Goal: Task Accomplishment & Management: Manage account settings

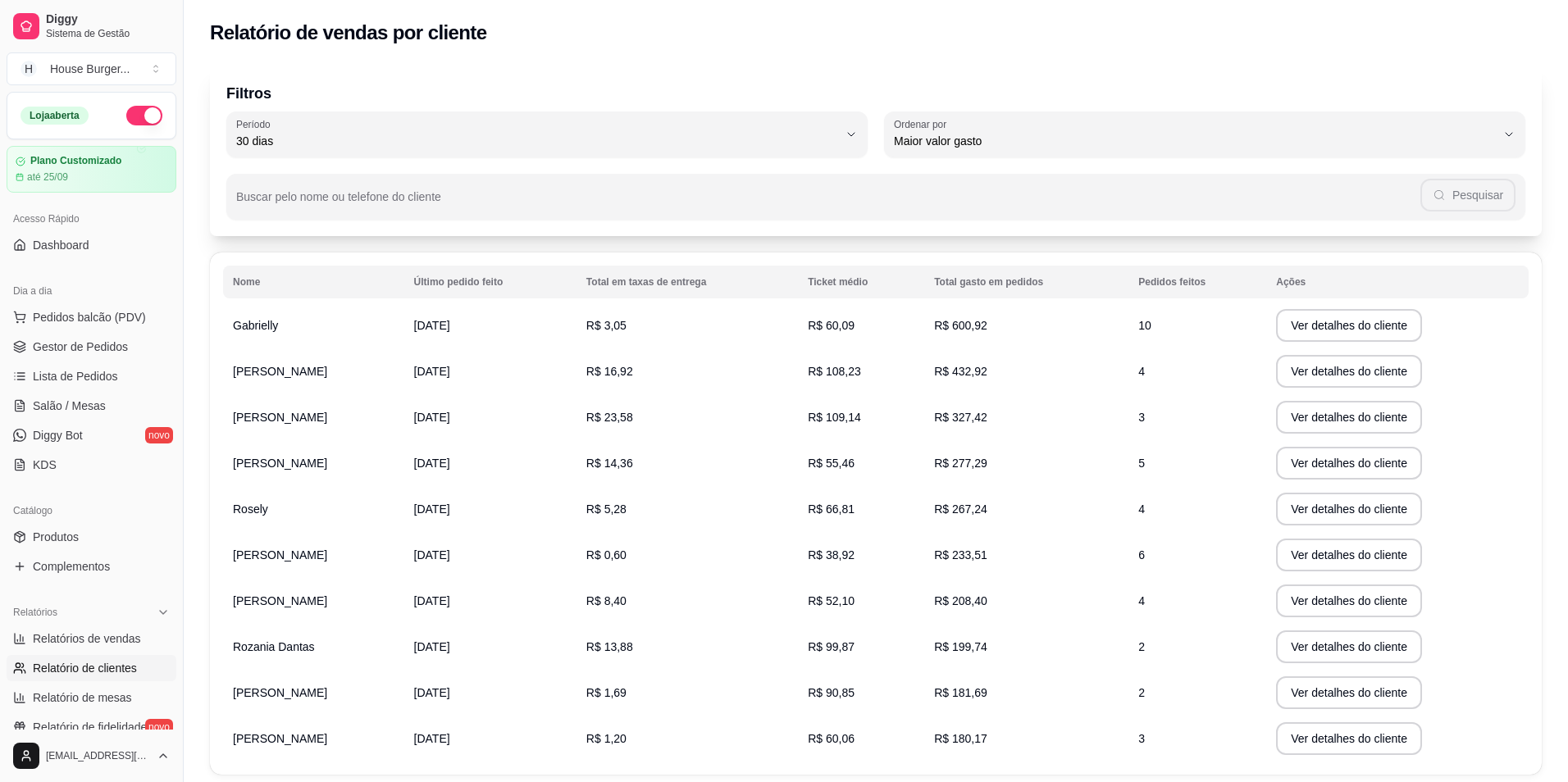
select select "30"
select select "HIGHEST_TOTAL_SPENT_WITH_ORDERS"
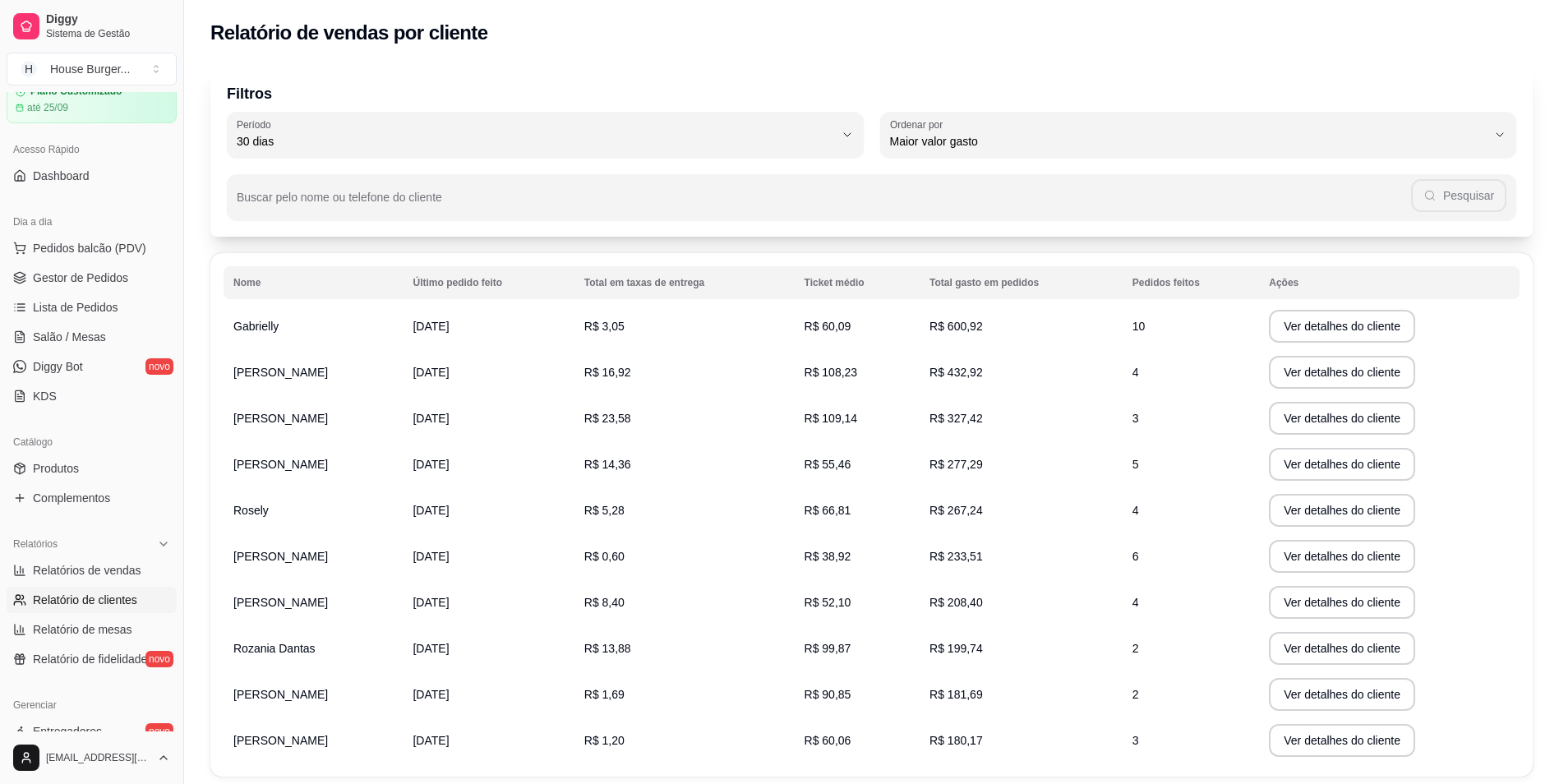
click at [100, 570] on span "Relatórios de vendas" at bounding box center [87, 570] width 108 height 17
select select "ALL"
select select "0"
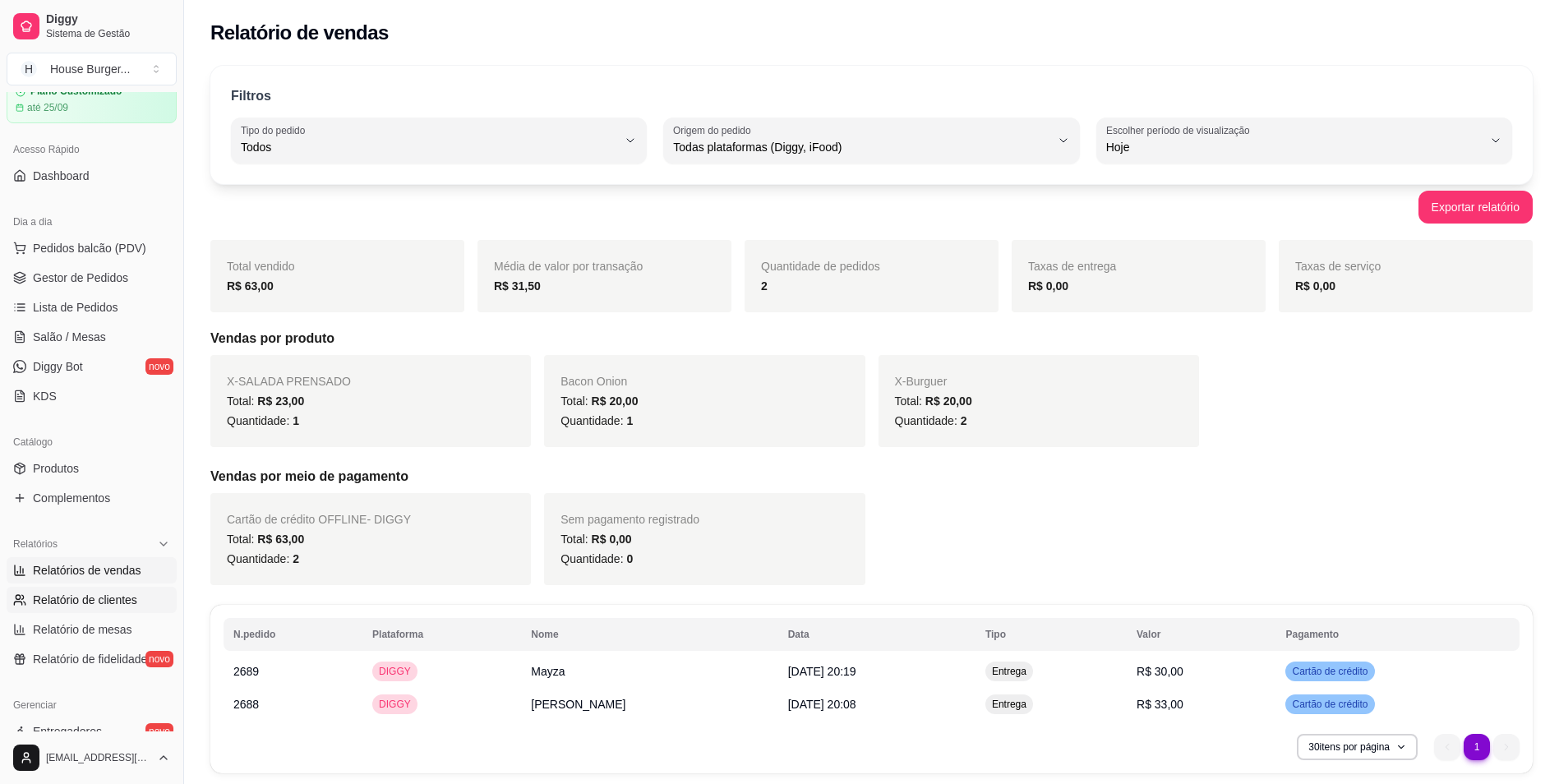
click at [92, 601] on span "Relatório de clientes" at bounding box center [84, 600] width 104 height 17
select select "30"
select select "HIGHEST_TOTAL_SPENT_WITH_ORDERS"
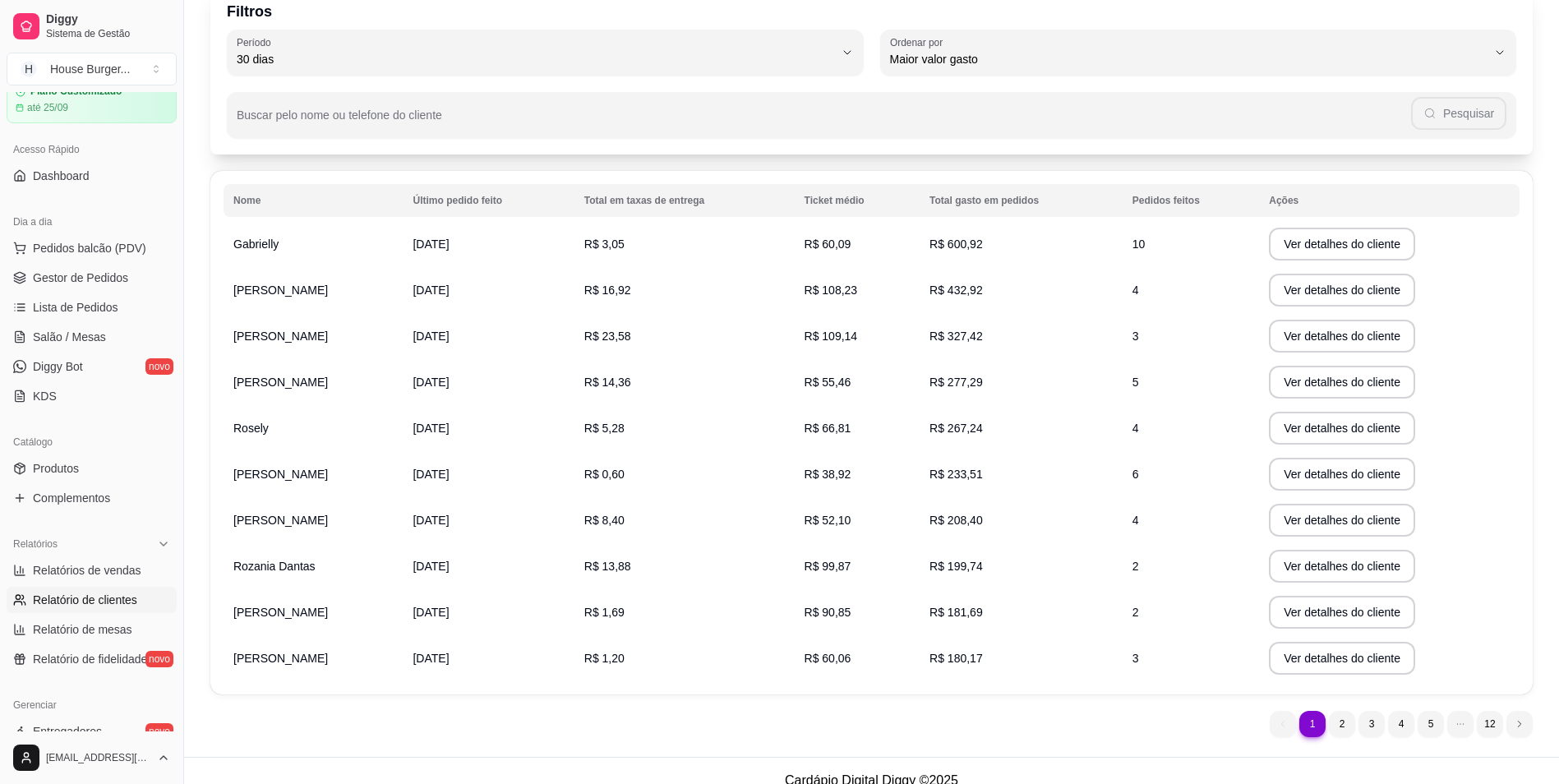
scroll to position [102, 0]
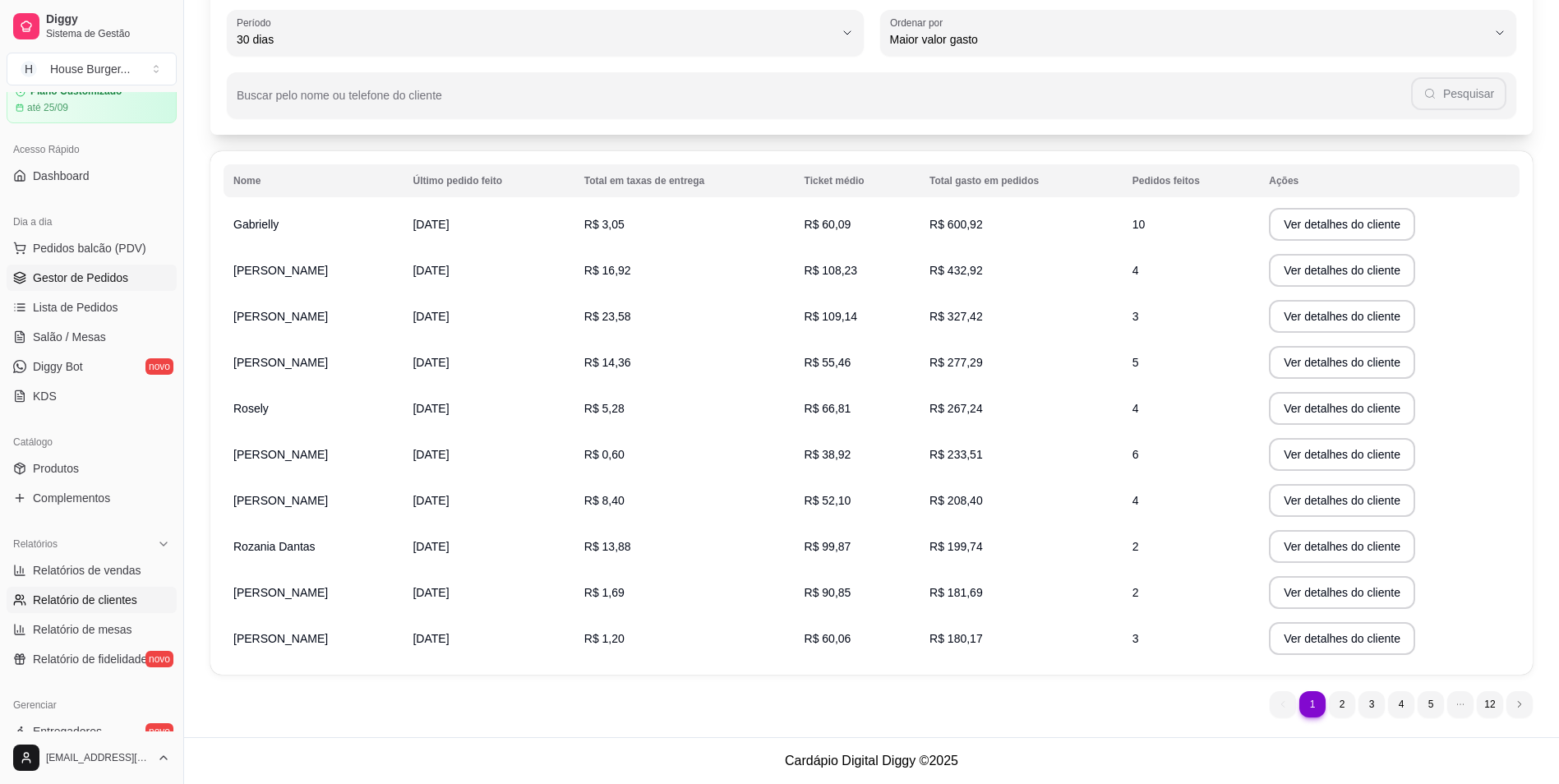
click at [61, 278] on span "Gestor de Pedidos" at bounding box center [80, 278] width 96 height 17
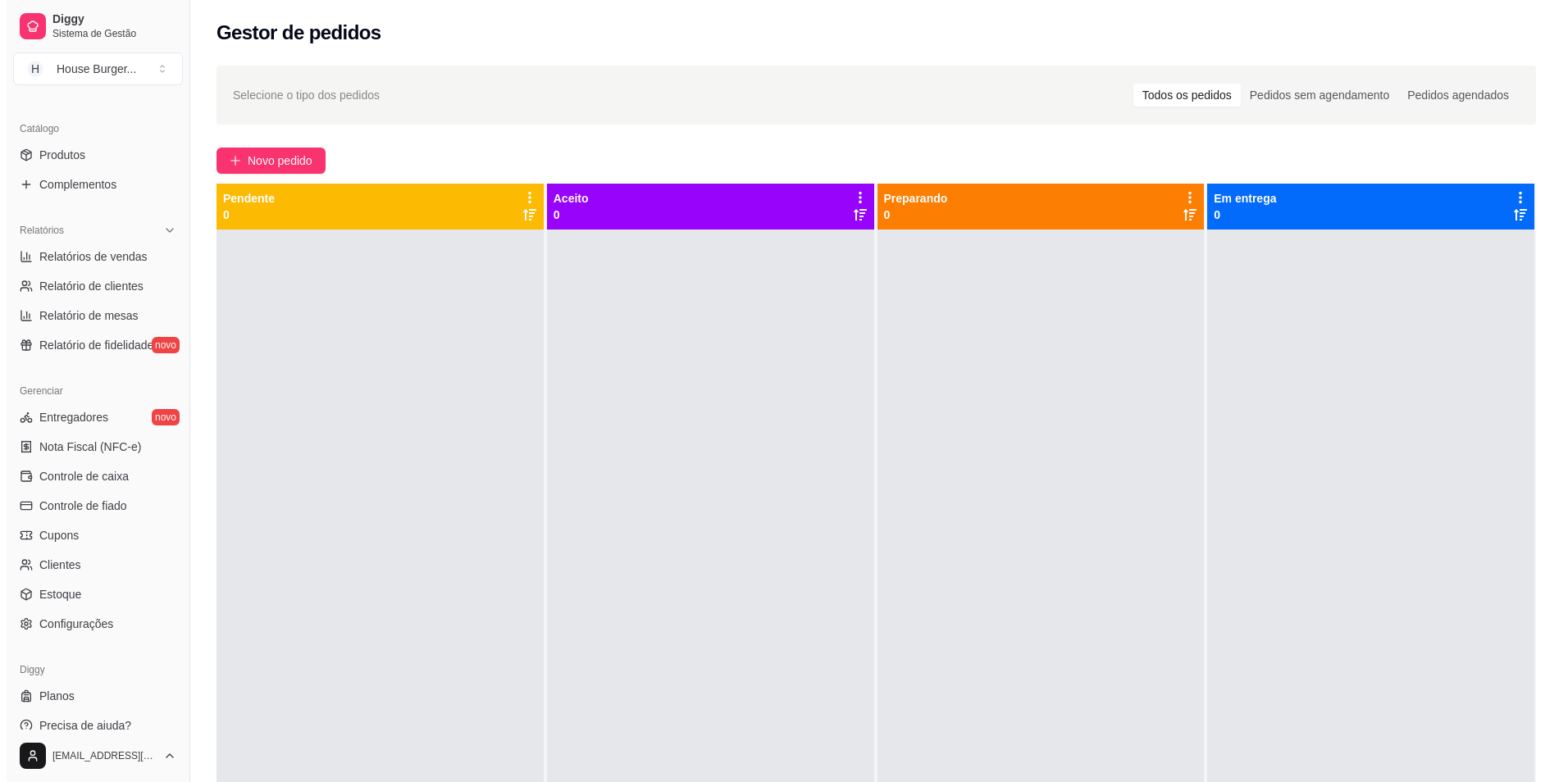
scroll to position [398, 0]
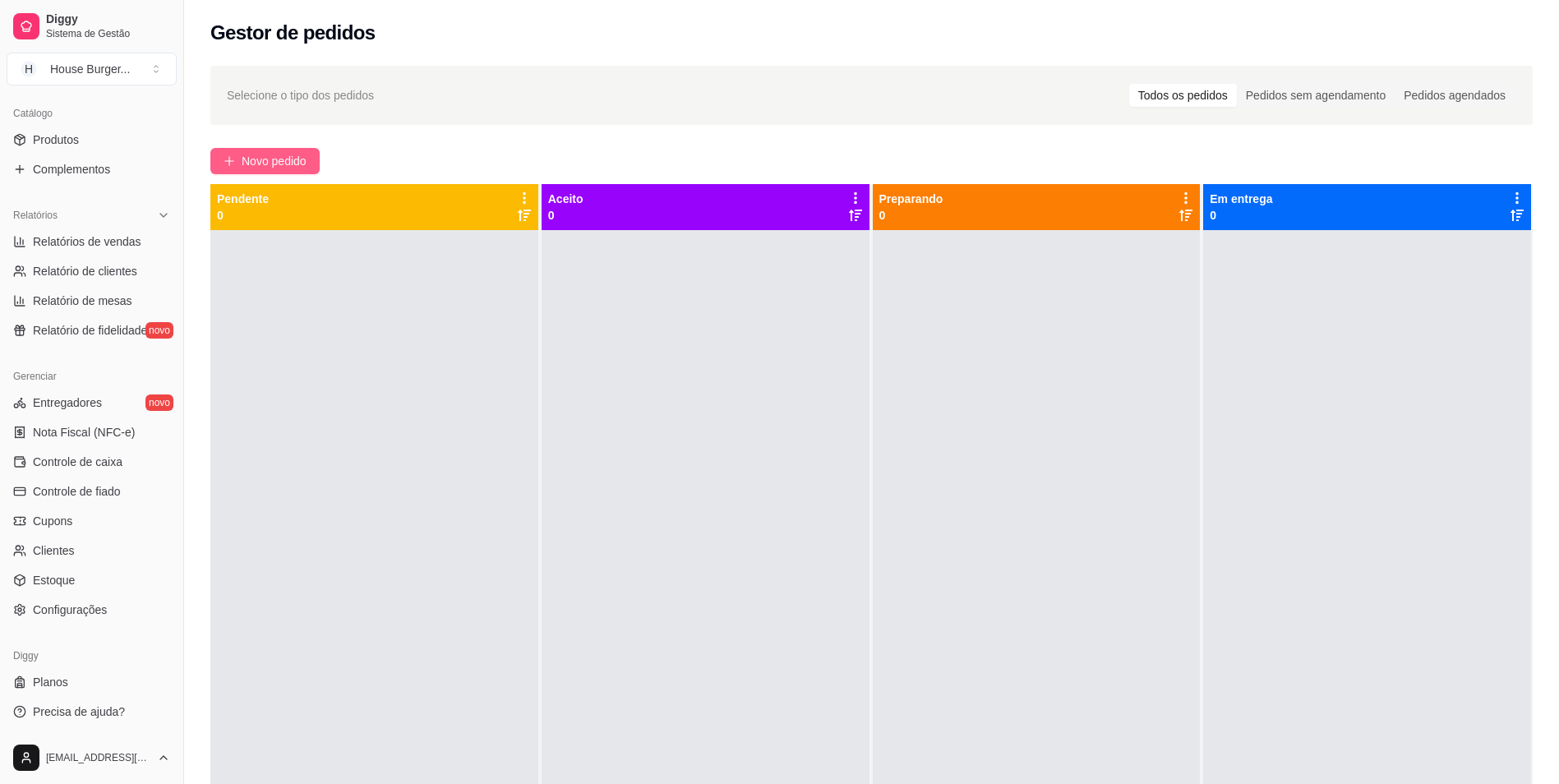
click at [286, 161] on span "Novo pedido" at bounding box center [274, 161] width 65 height 18
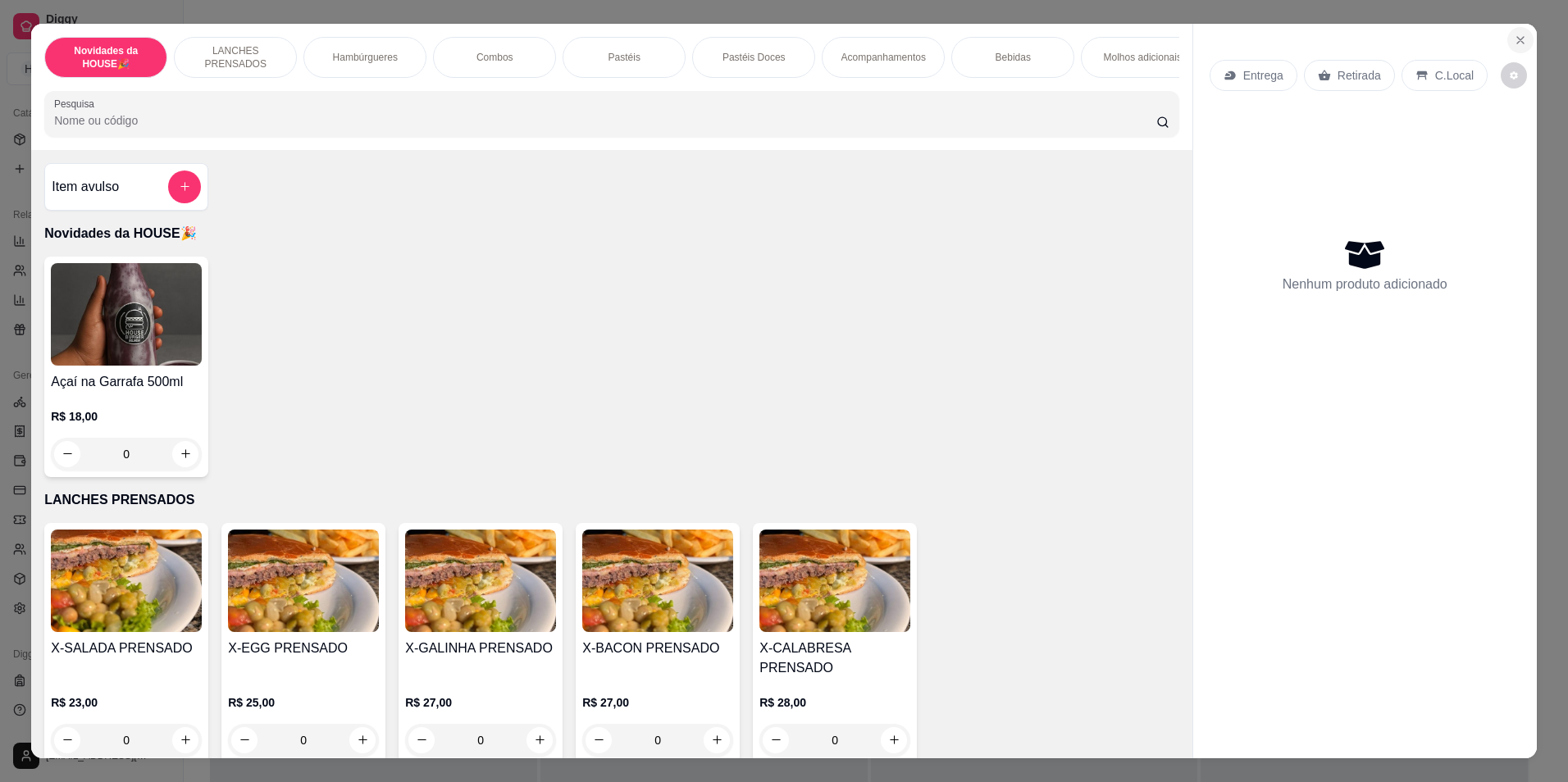
click at [1513, 36] on icon "Close" at bounding box center [1520, 40] width 13 height 13
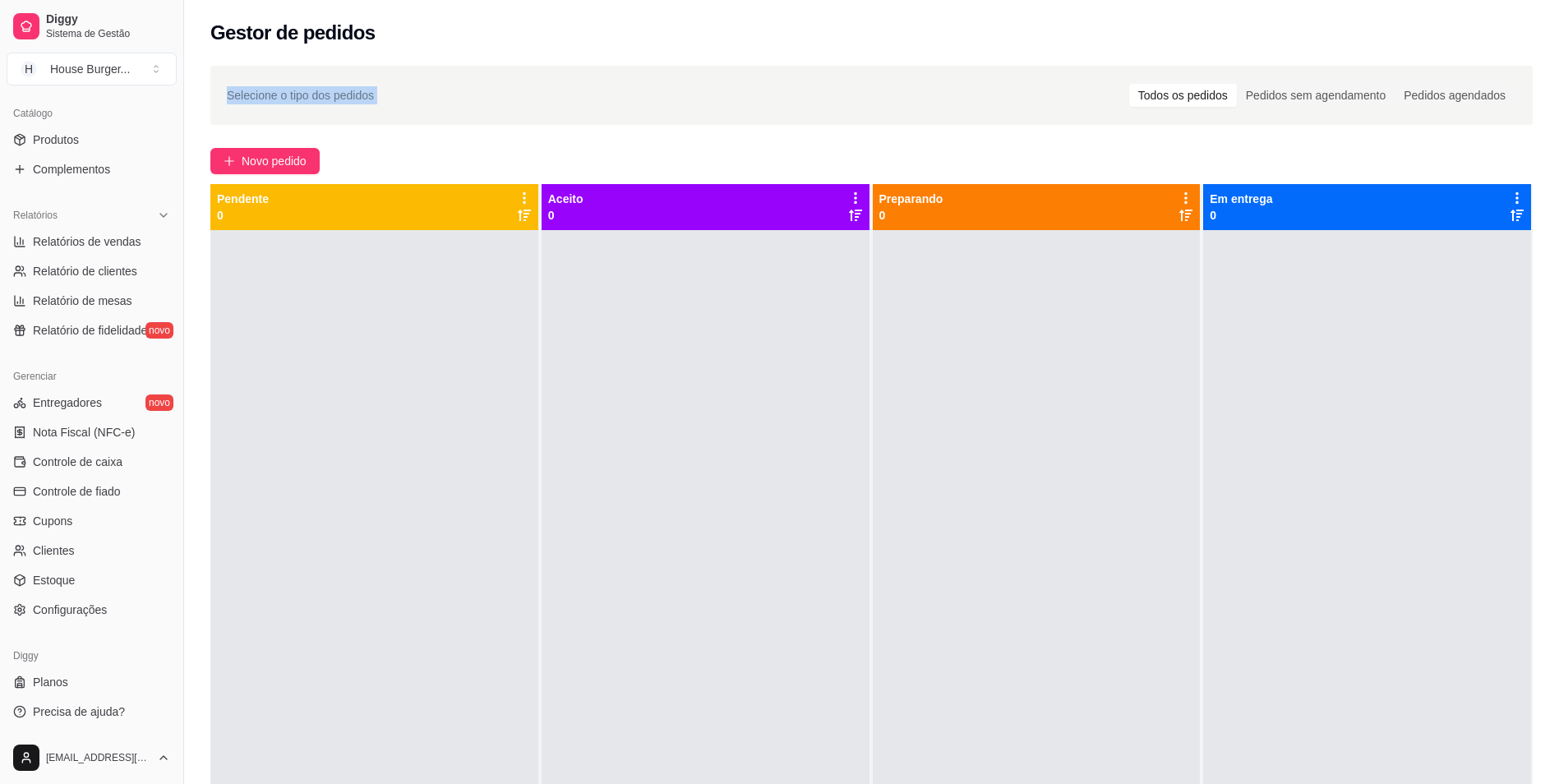
click at [1559, 0] on html "Diggy Sistema de Gestão H House Burger ... Loja aberta Plano Customizado até 25…" at bounding box center [779, 392] width 1559 height 784
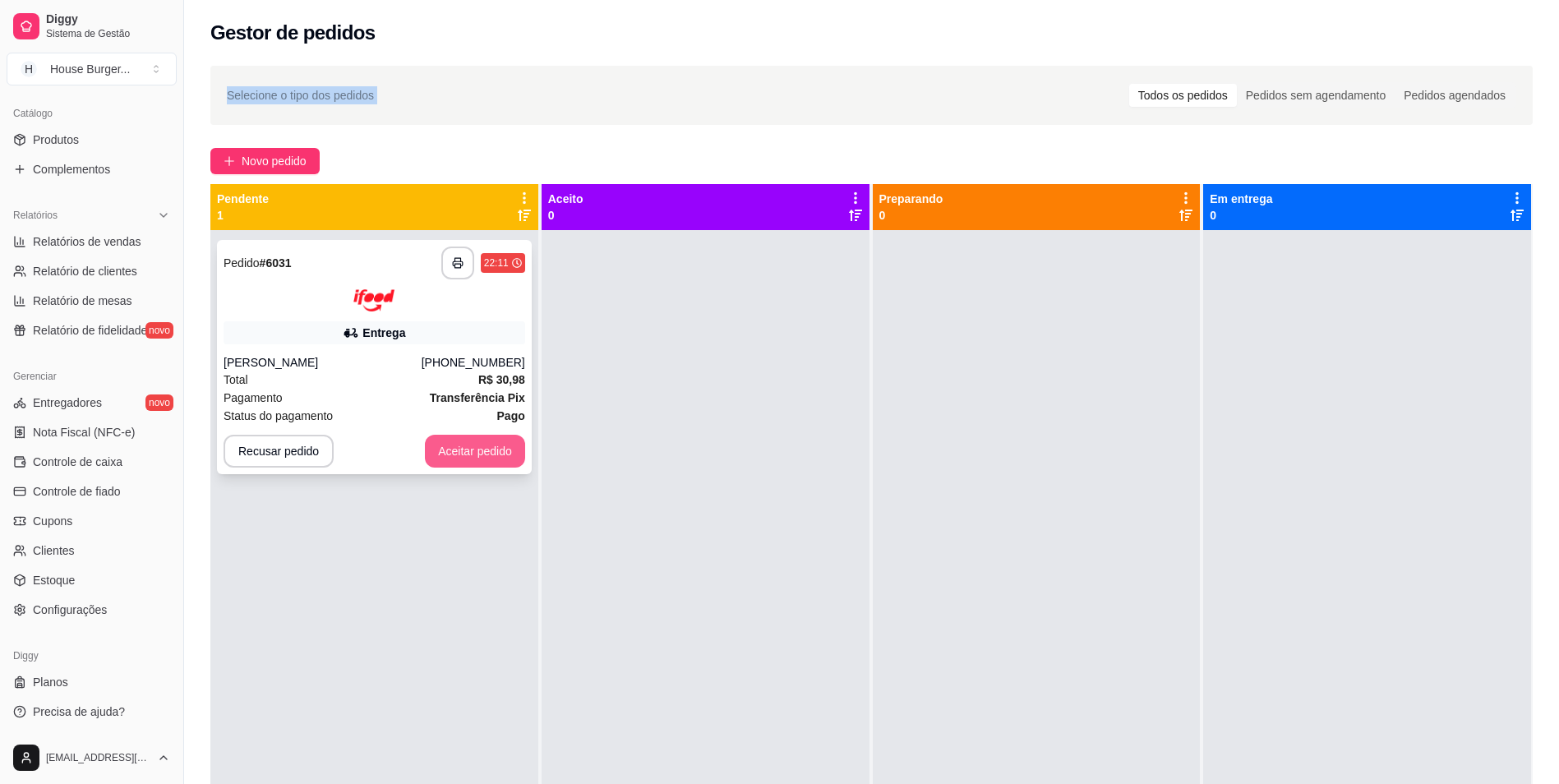
click at [460, 443] on button "Aceitar pedido" at bounding box center [474, 450] width 100 height 32
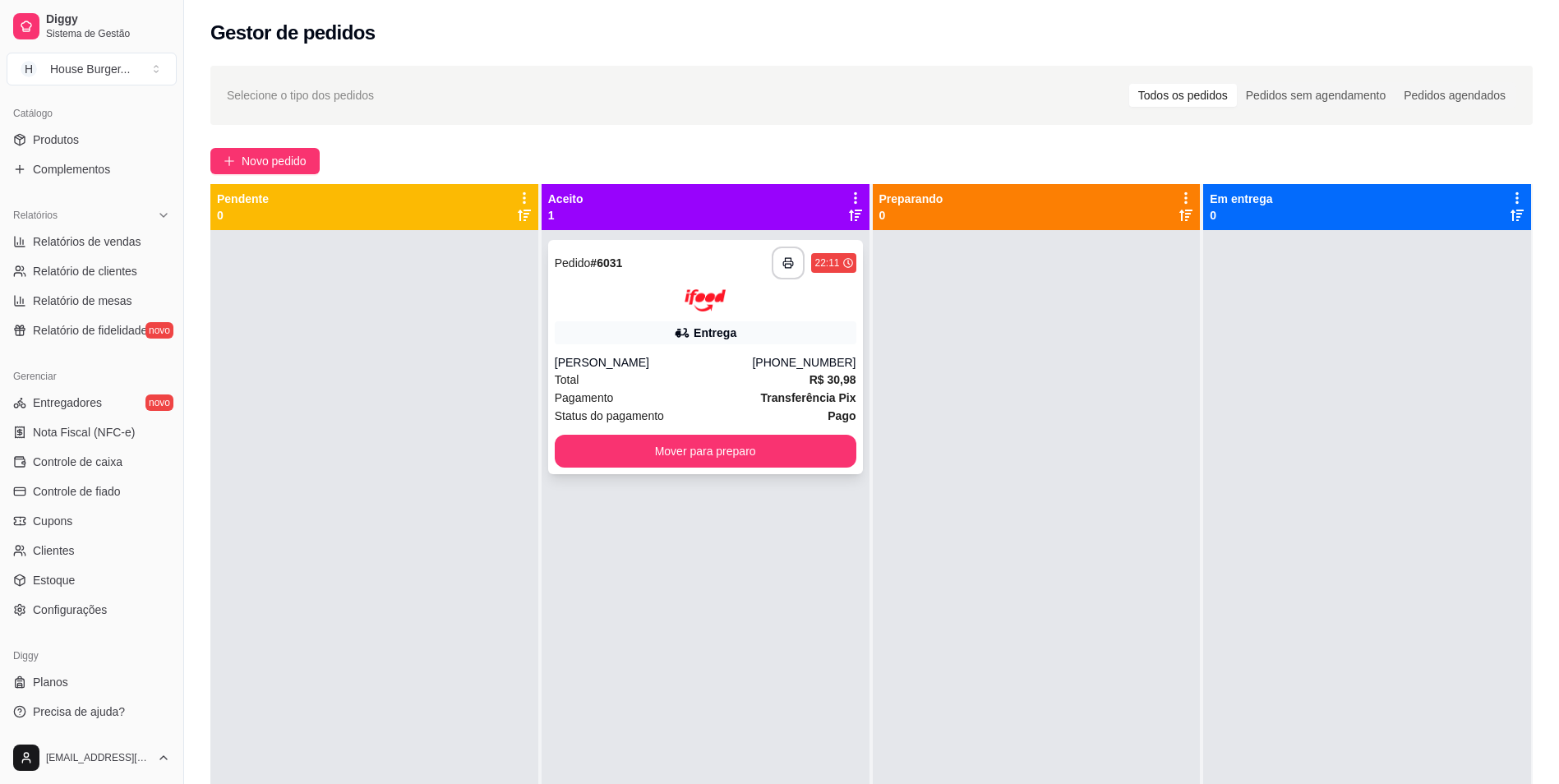
click at [737, 350] on div "**********" at bounding box center [705, 356] width 315 height 234
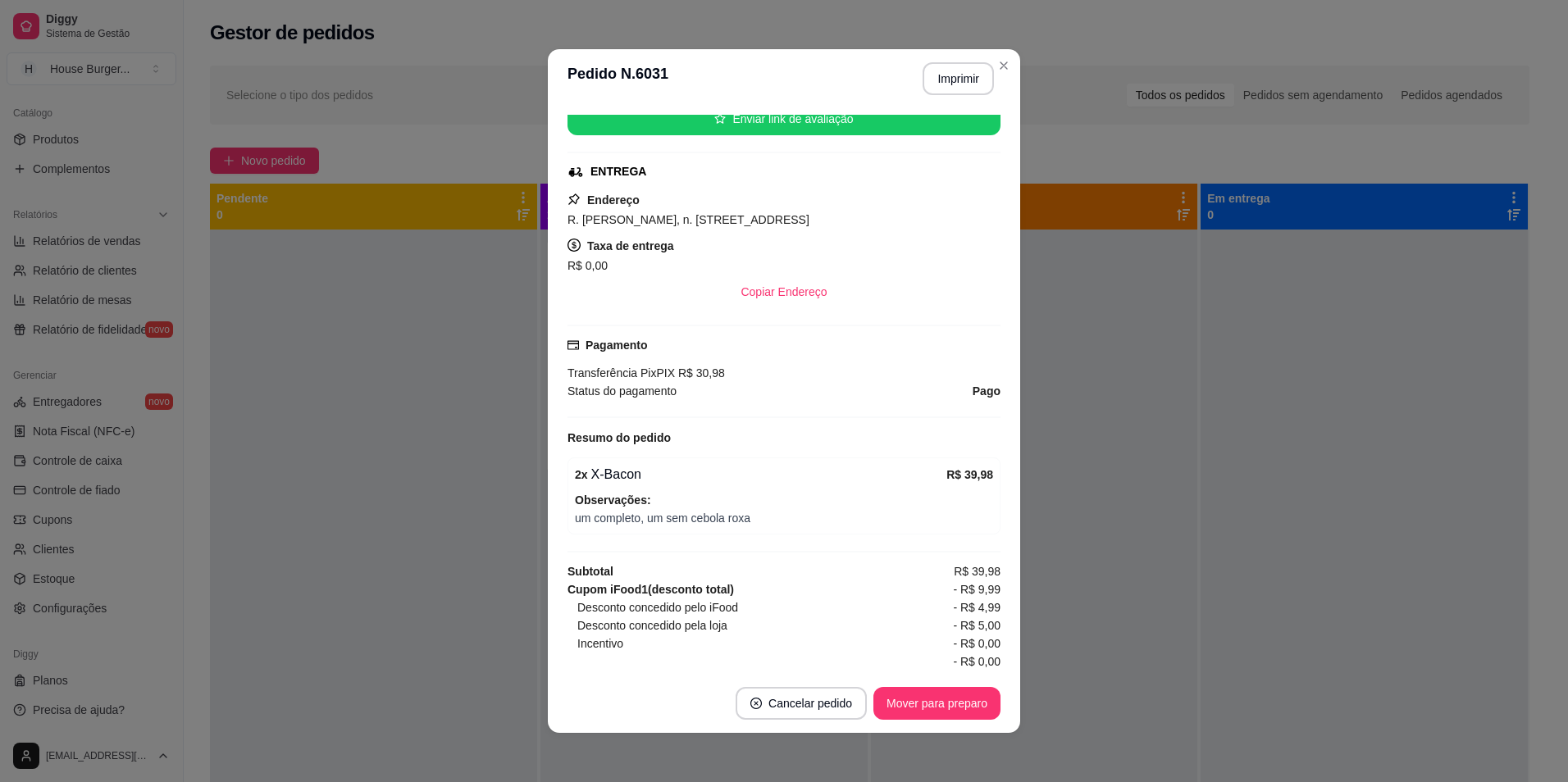
scroll to position [296, 0]
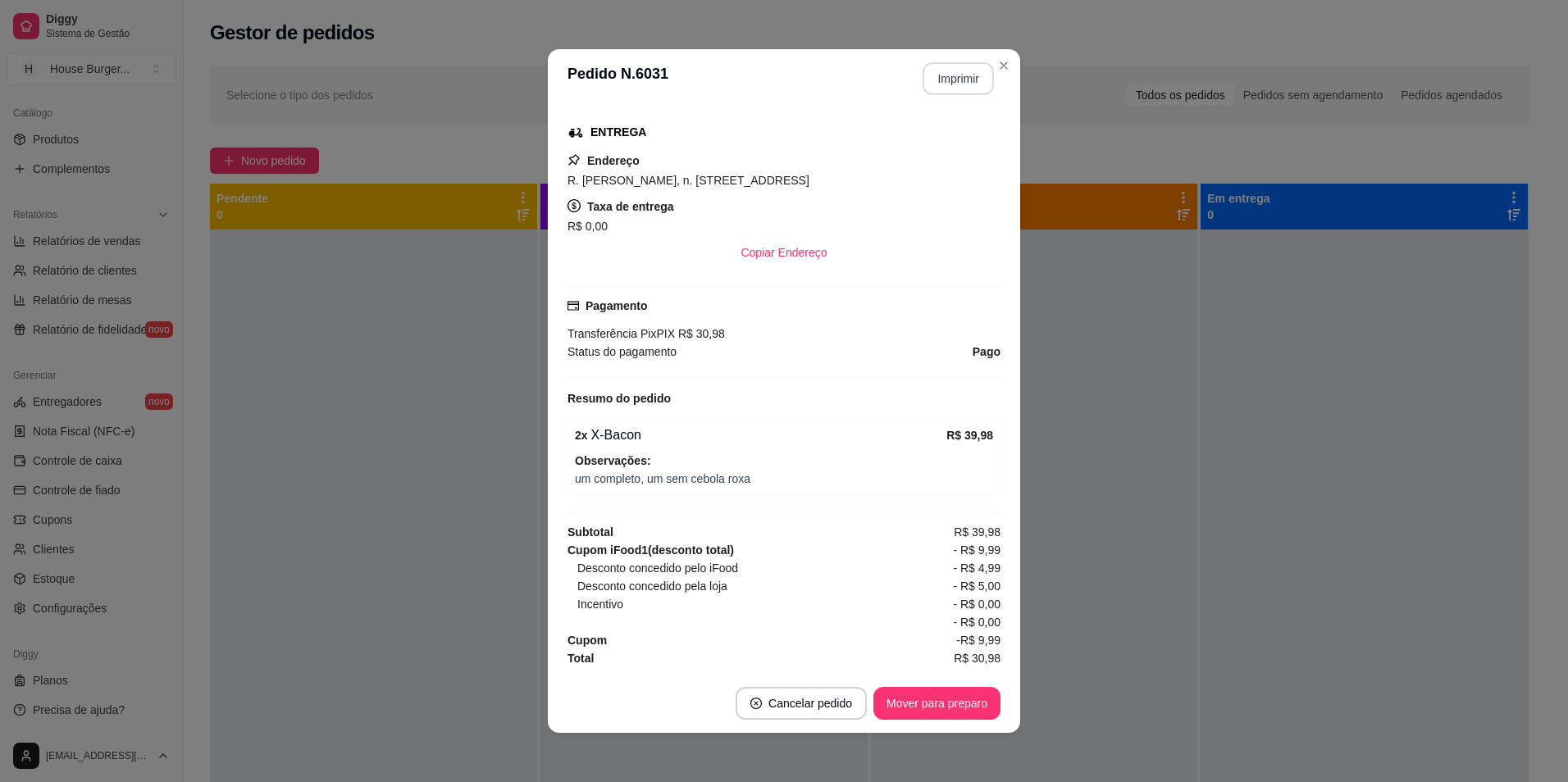
click at [963, 79] on button "Imprimir" at bounding box center [958, 78] width 71 height 32
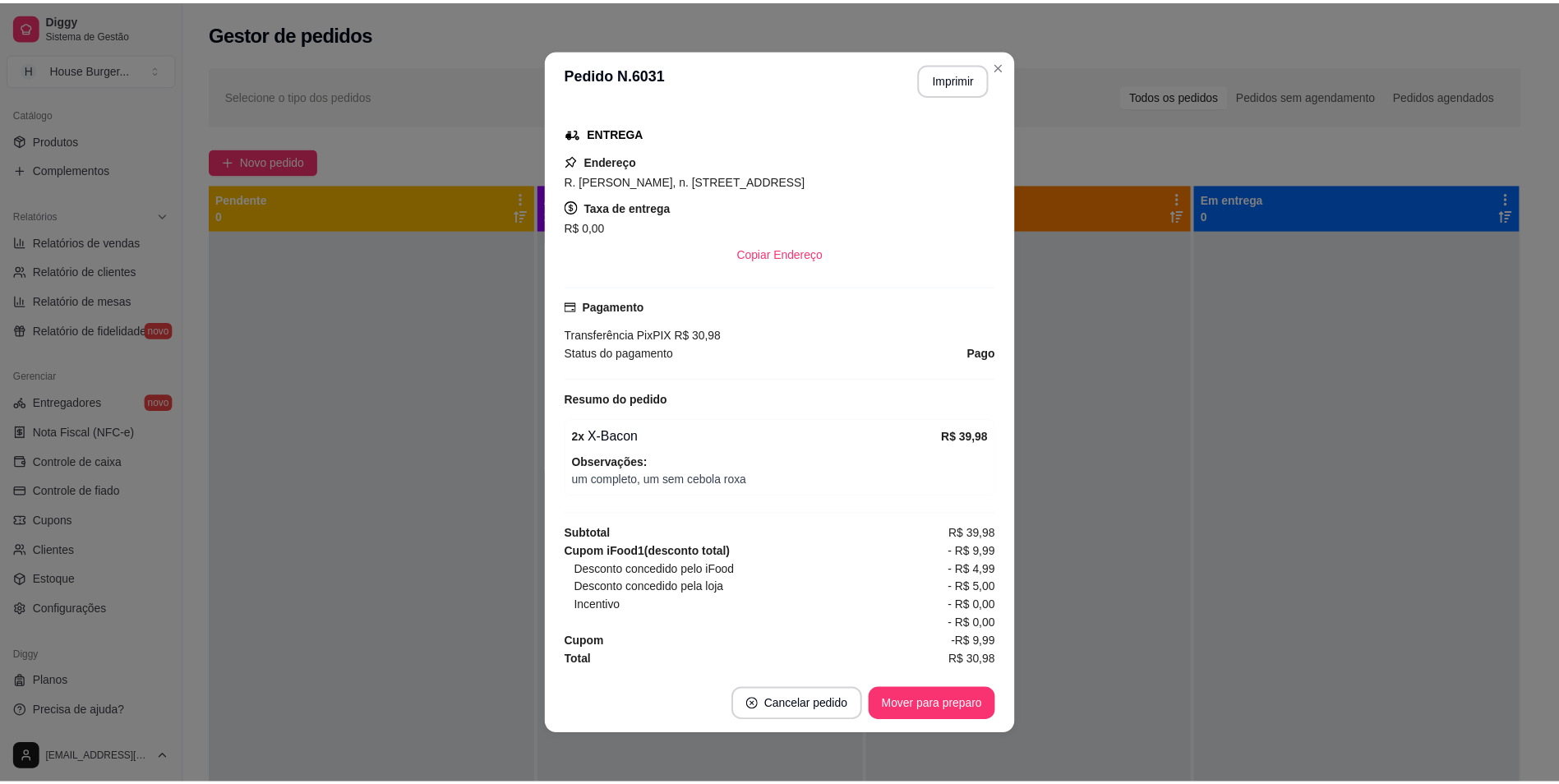
scroll to position [0, 0]
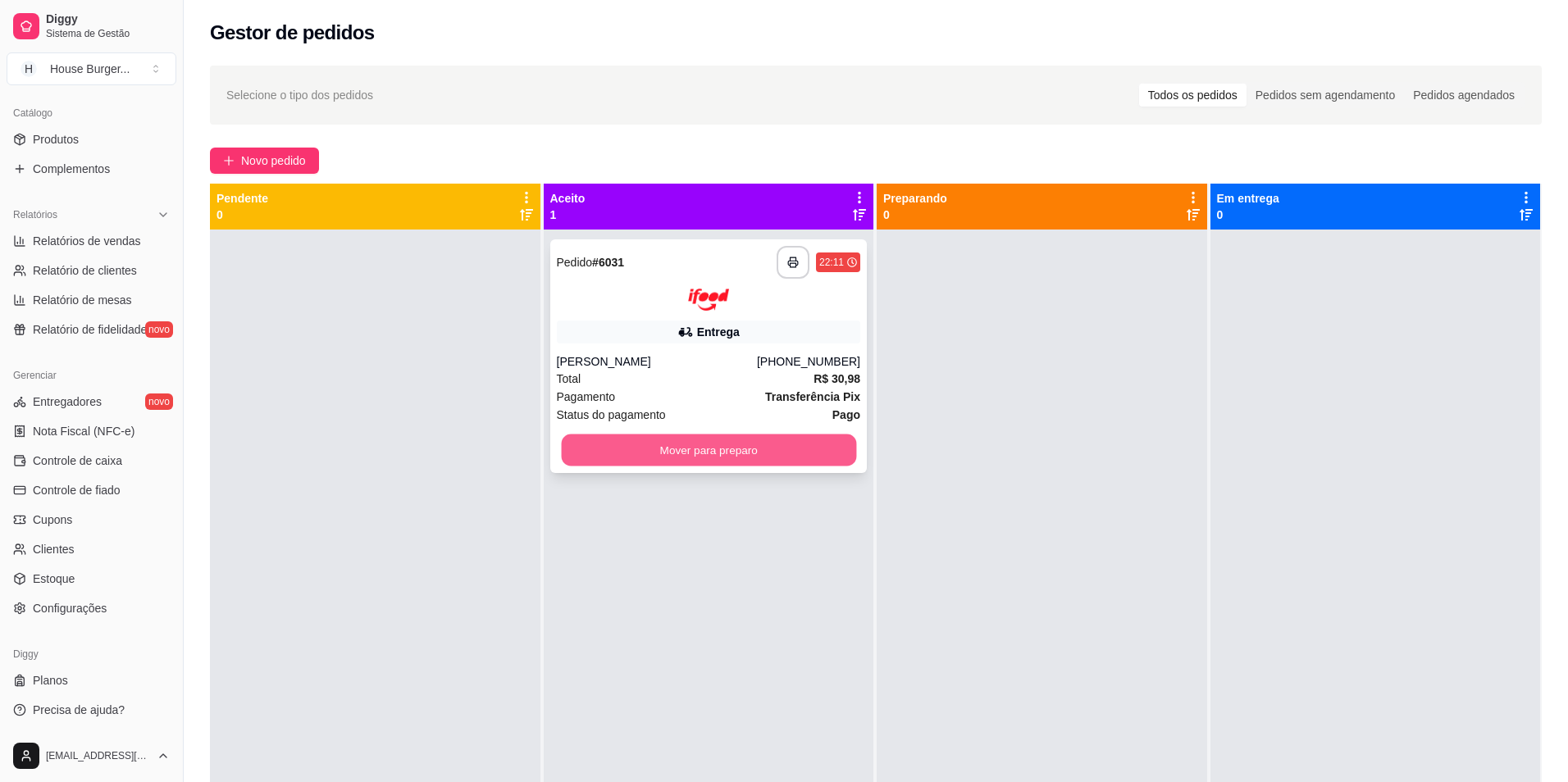
click at [773, 449] on button "Mover para preparo" at bounding box center [708, 449] width 294 height 32
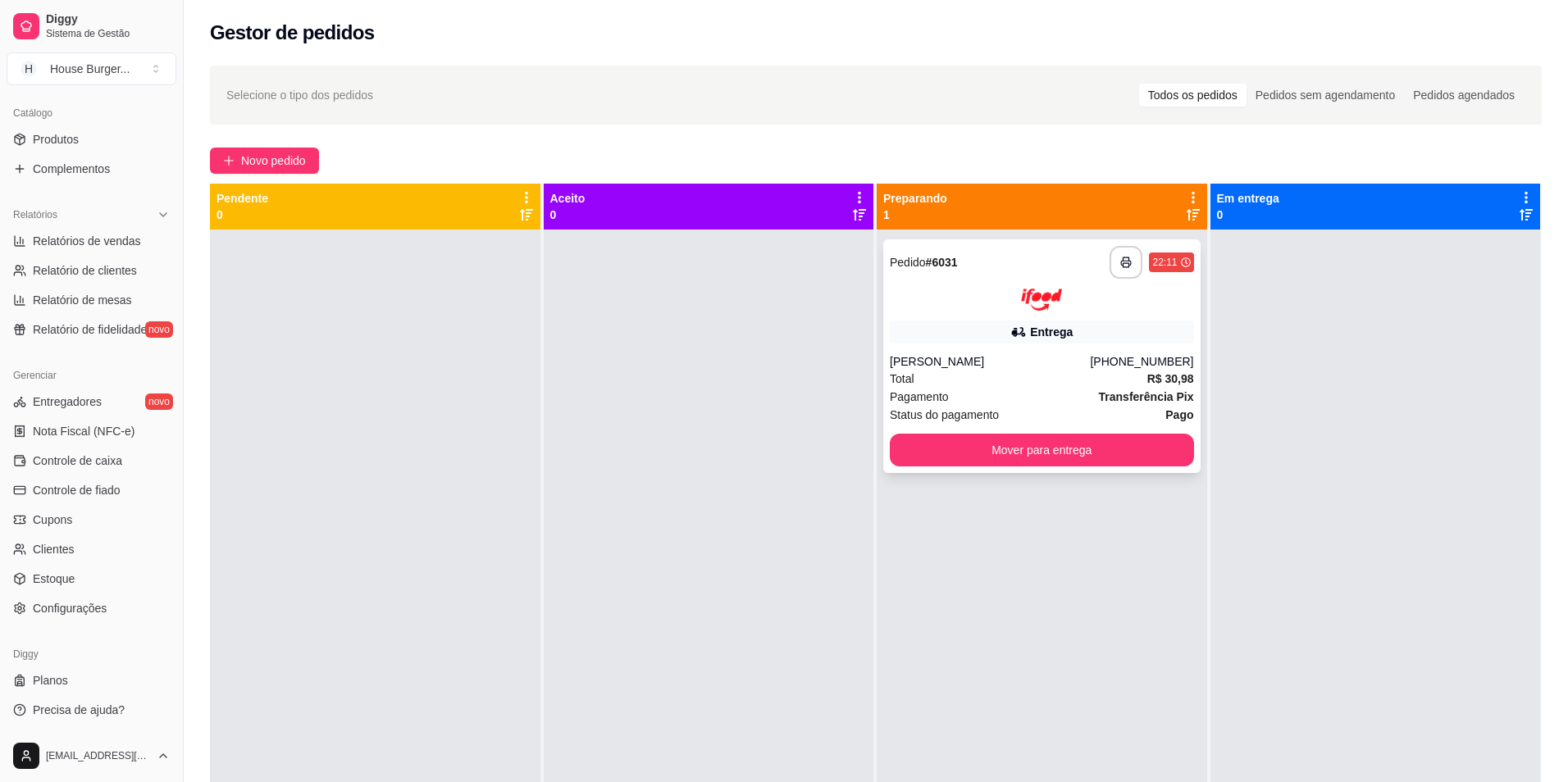
click at [966, 431] on div "**********" at bounding box center [1041, 355] width 317 height 233
click at [1052, 447] on button "Mover para entrega" at bounding box center [1041, 449] width 294 height 32
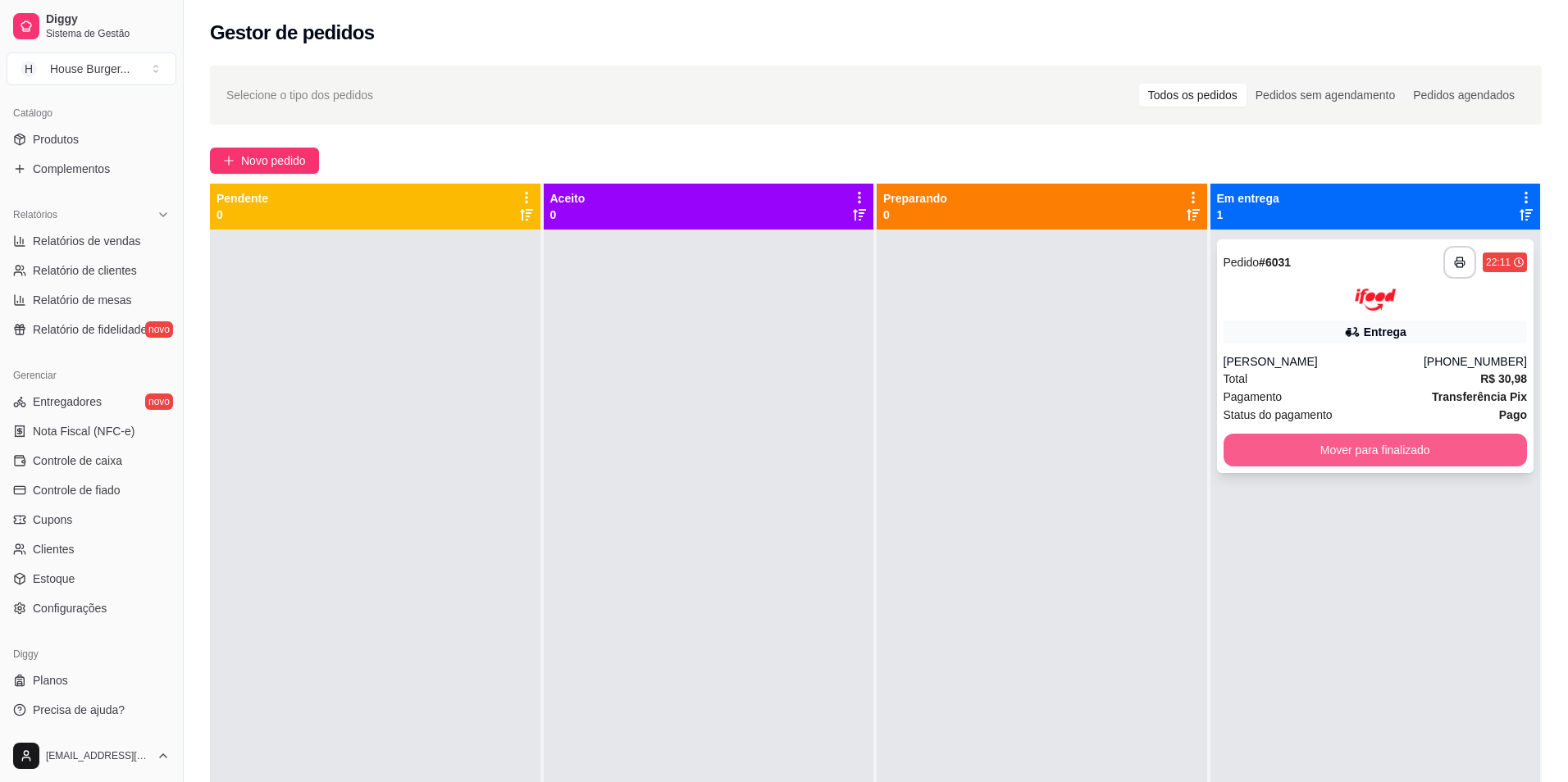
click at [1403, 440] on button "Mover para finalizado" at bounding box center [1375, 449] width 304 height 32
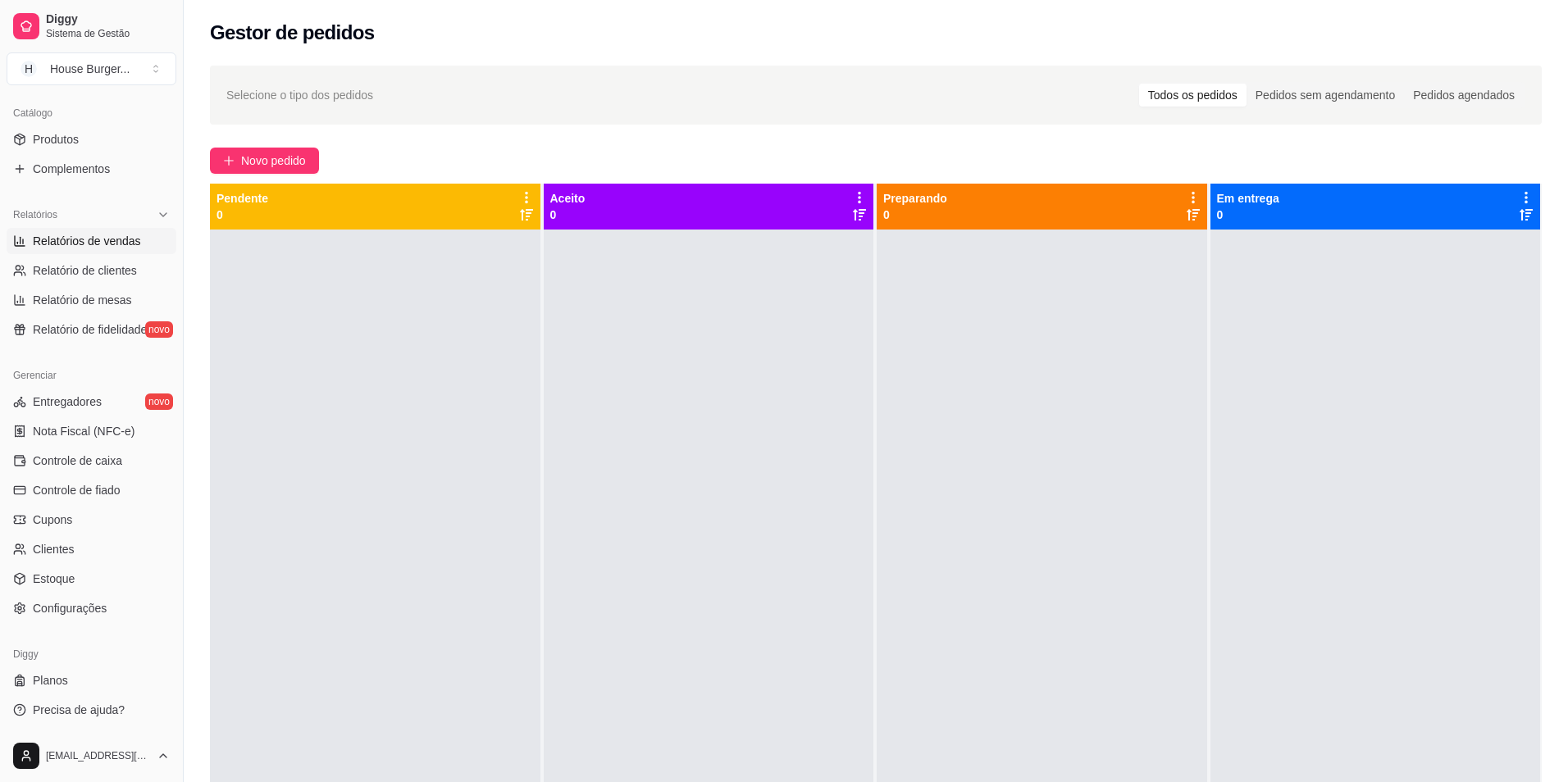
drag, startPoint x: 66, startPoint y: 240, endPoint x: 75, endPoint y: 242, distance: 9.2
click at [66, 241] on span "Relatórios de vendas" at bounding box center [86, 241] width 108 height 17
select select "ALL"
select select "0"
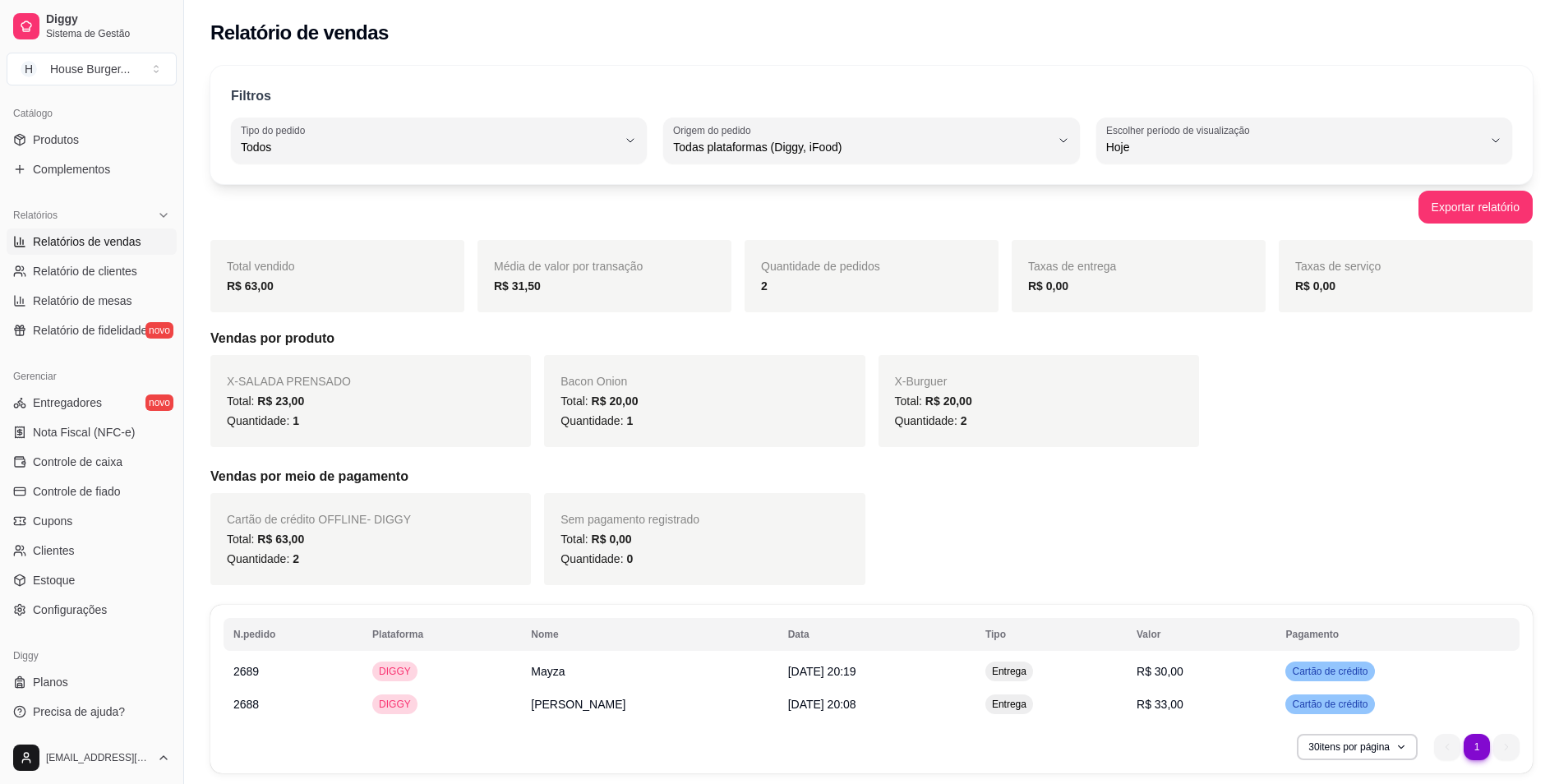
click at [56, 254] on link "Relatórios de vendas" at bounding box center [92, 241] width 170 height 27
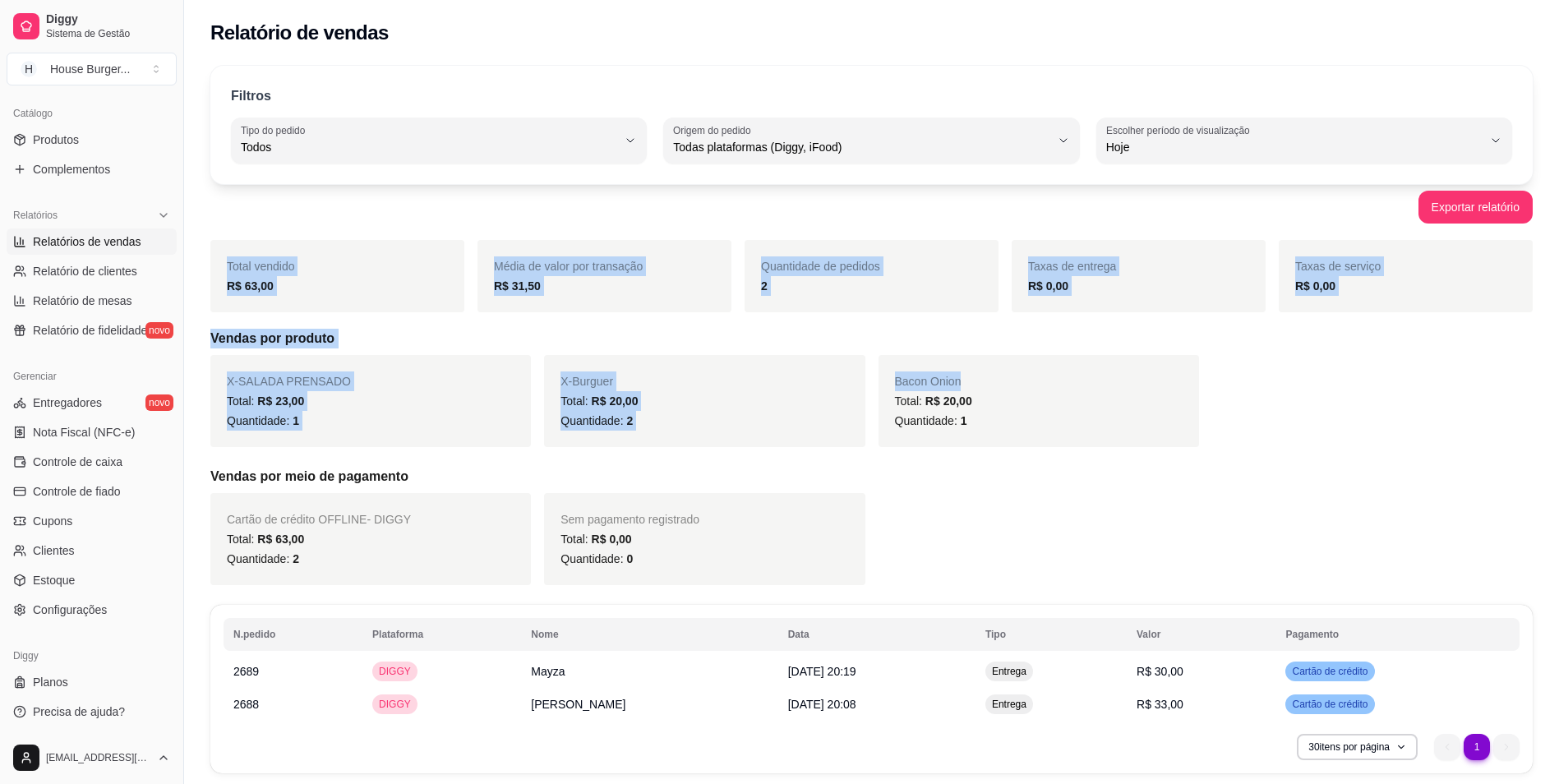
drag, startPoint x: 1070, startPoint y: 331, endPoint x: 1443, endPoint y: 127, distance: 425.1
click at [1443, 127] on div "Filtros ALL Tipo do pedido Todos Entrega Retirada Mesa Consumo local Tipo do pe…" at bounding box center [871, 424] width 1375 height 737
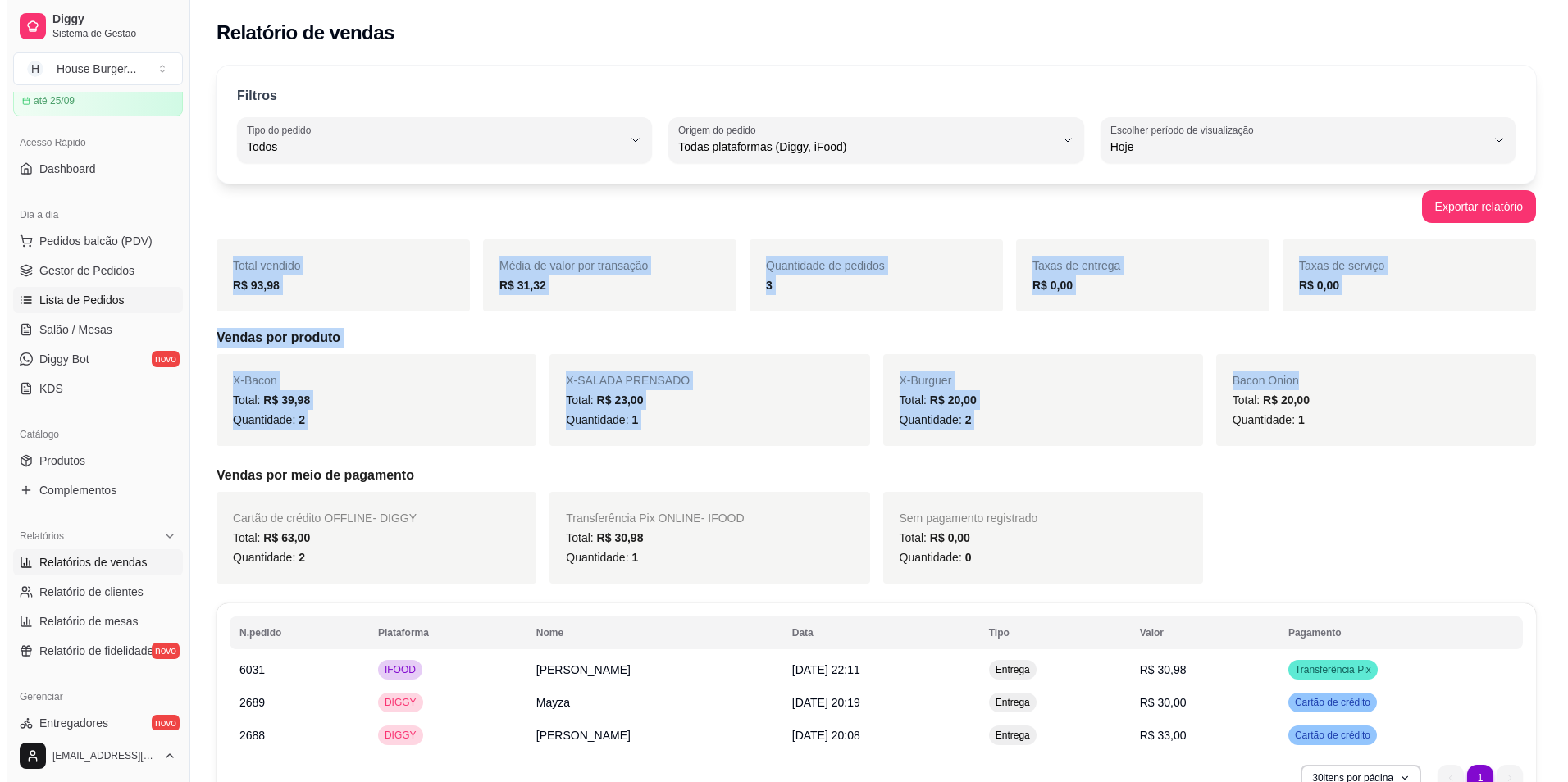
scroll to position [70, 0]
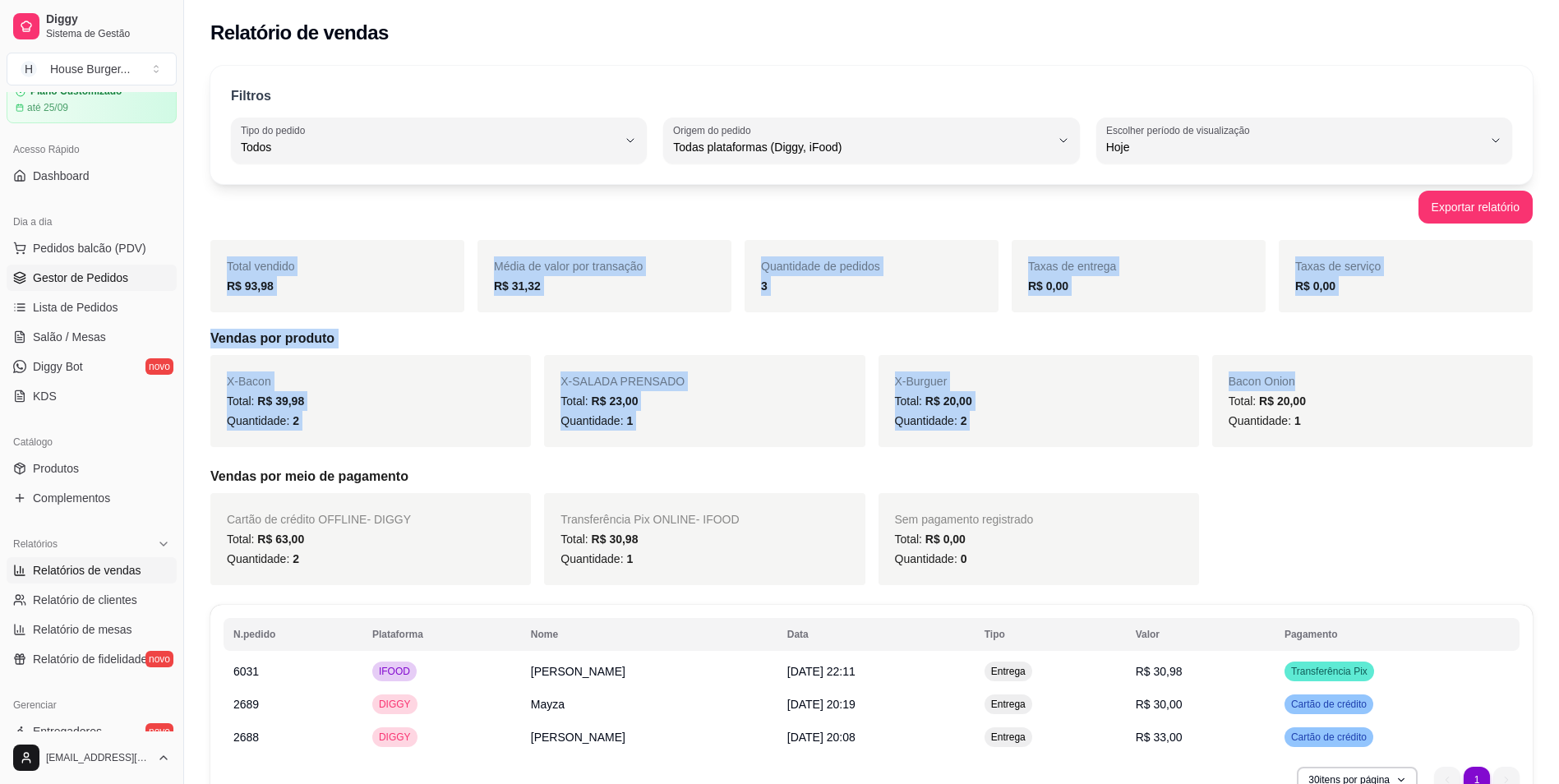
click at [90, 275] on span "Gestor de Pedidos" at bounding box center [80, 278] width 96 height 17
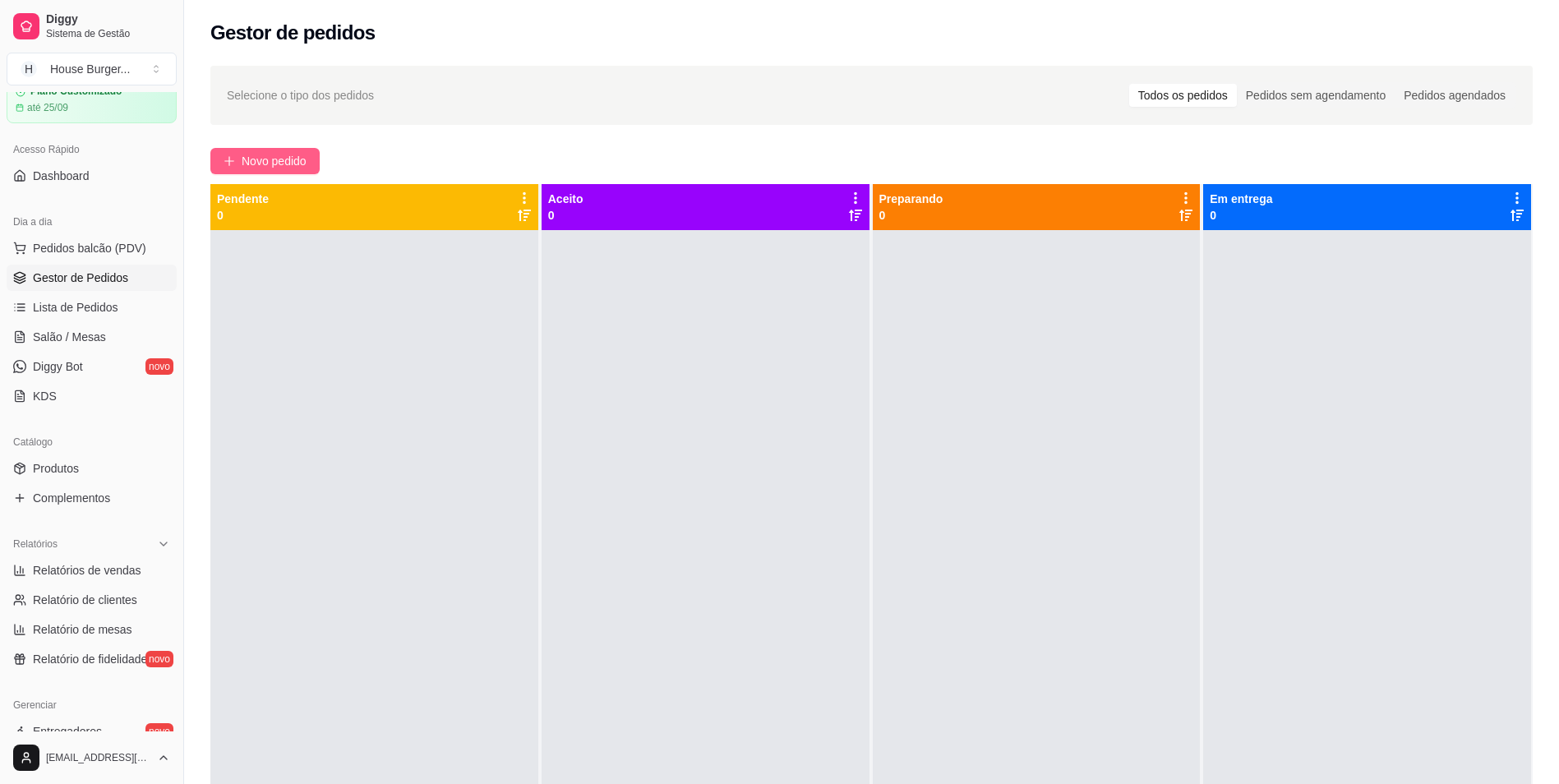
click at [270, 162] on span "Novo pedido" at bounding box center [274, 161] width 65 height 18
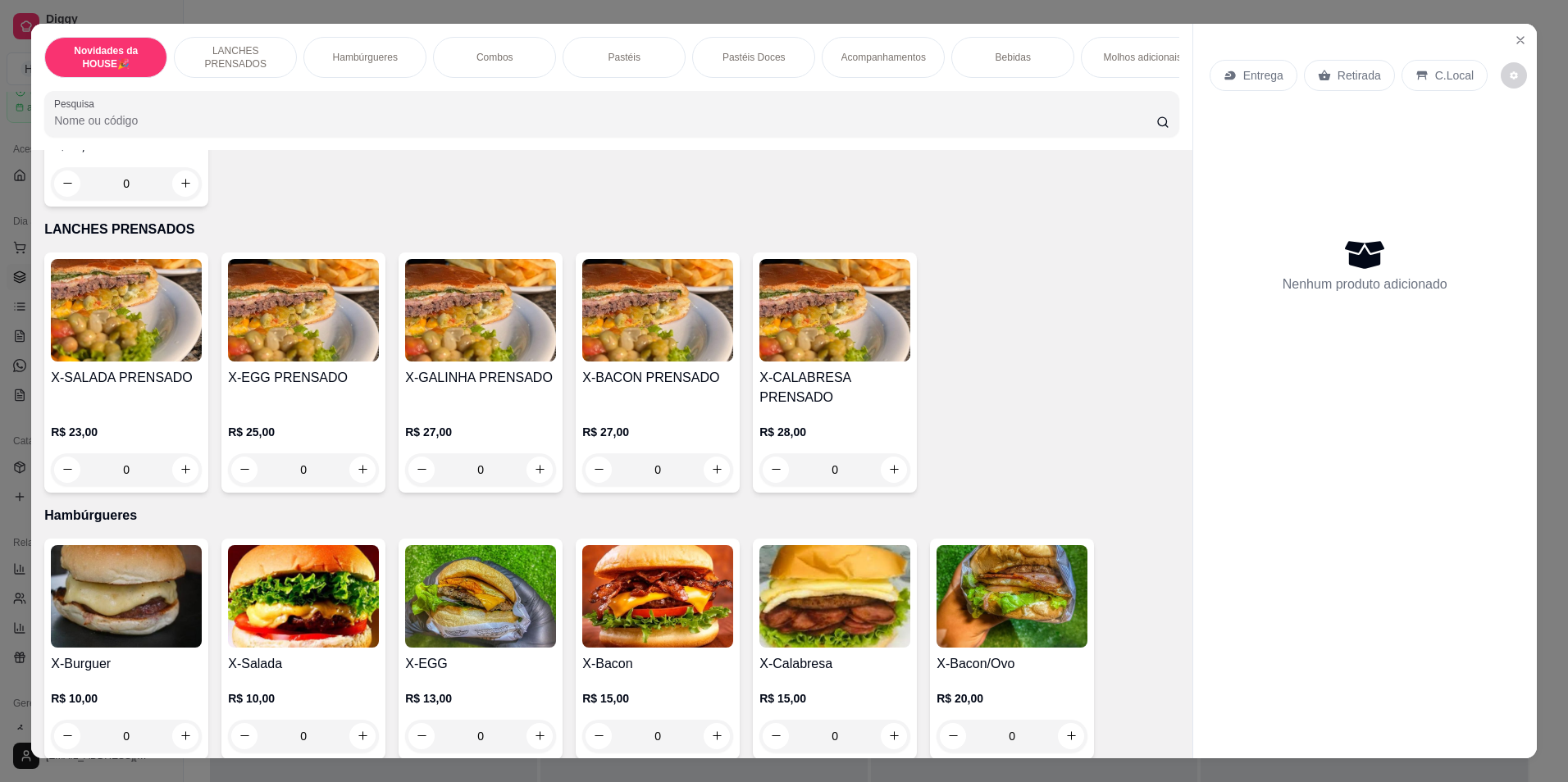
scroll to position [328, 0]
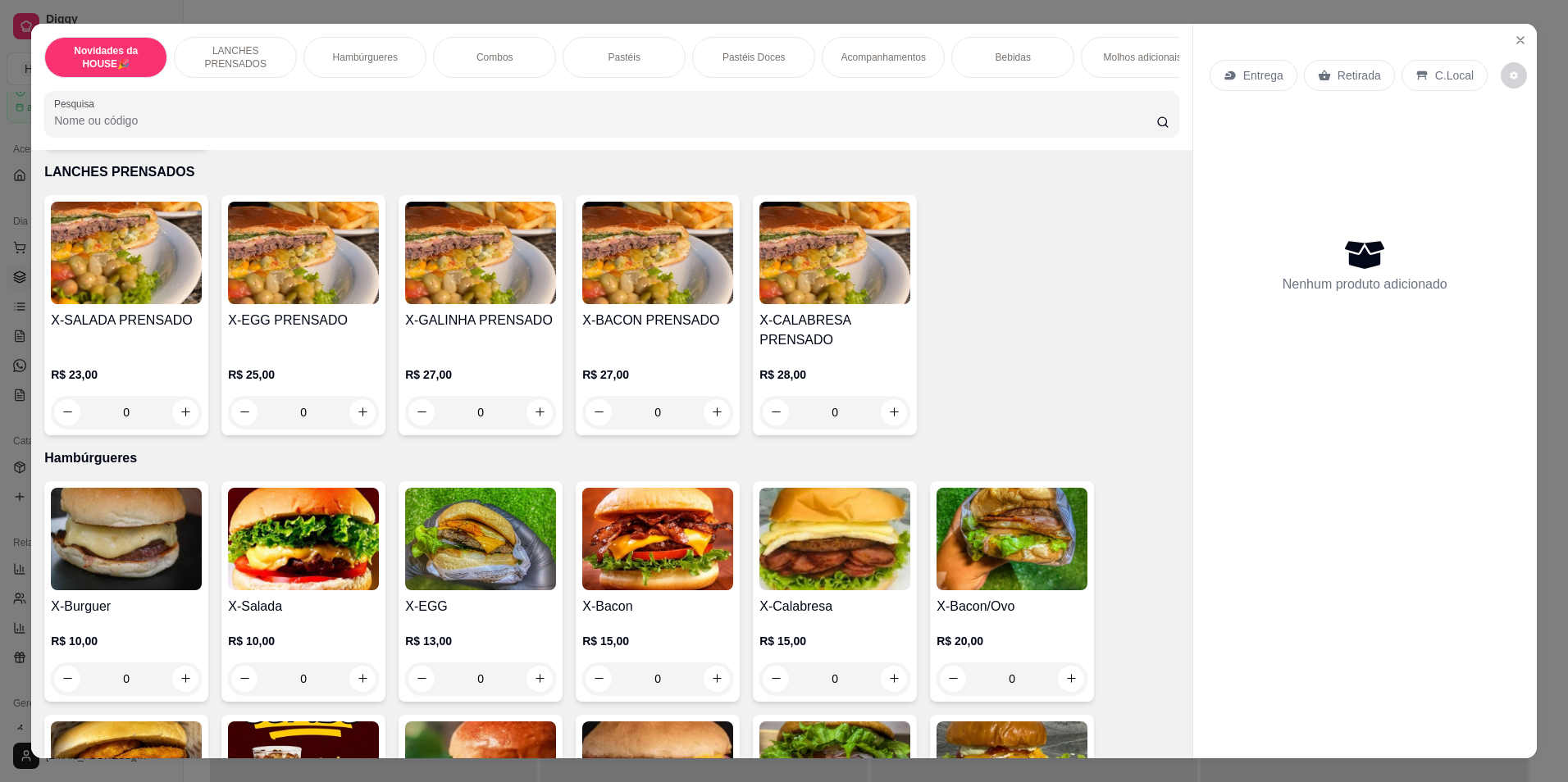
click at [362, 695] on div "0" at bounding box center [303, 678] width 151 height 32
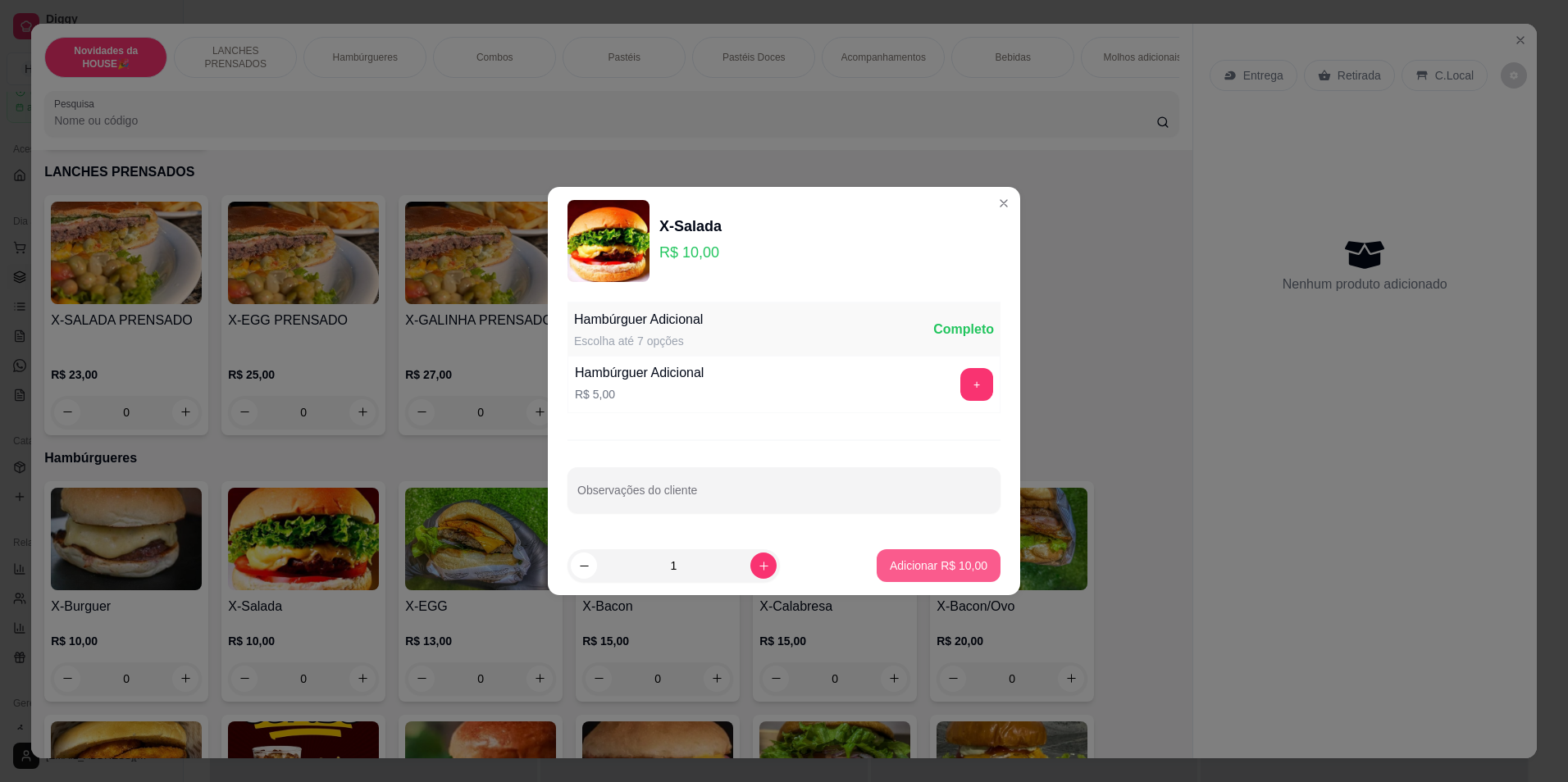
click at [921, 560] on p "Adicionar R$ 10,00" at bounding box center [938, 565] width 97 height 17
type input "1"
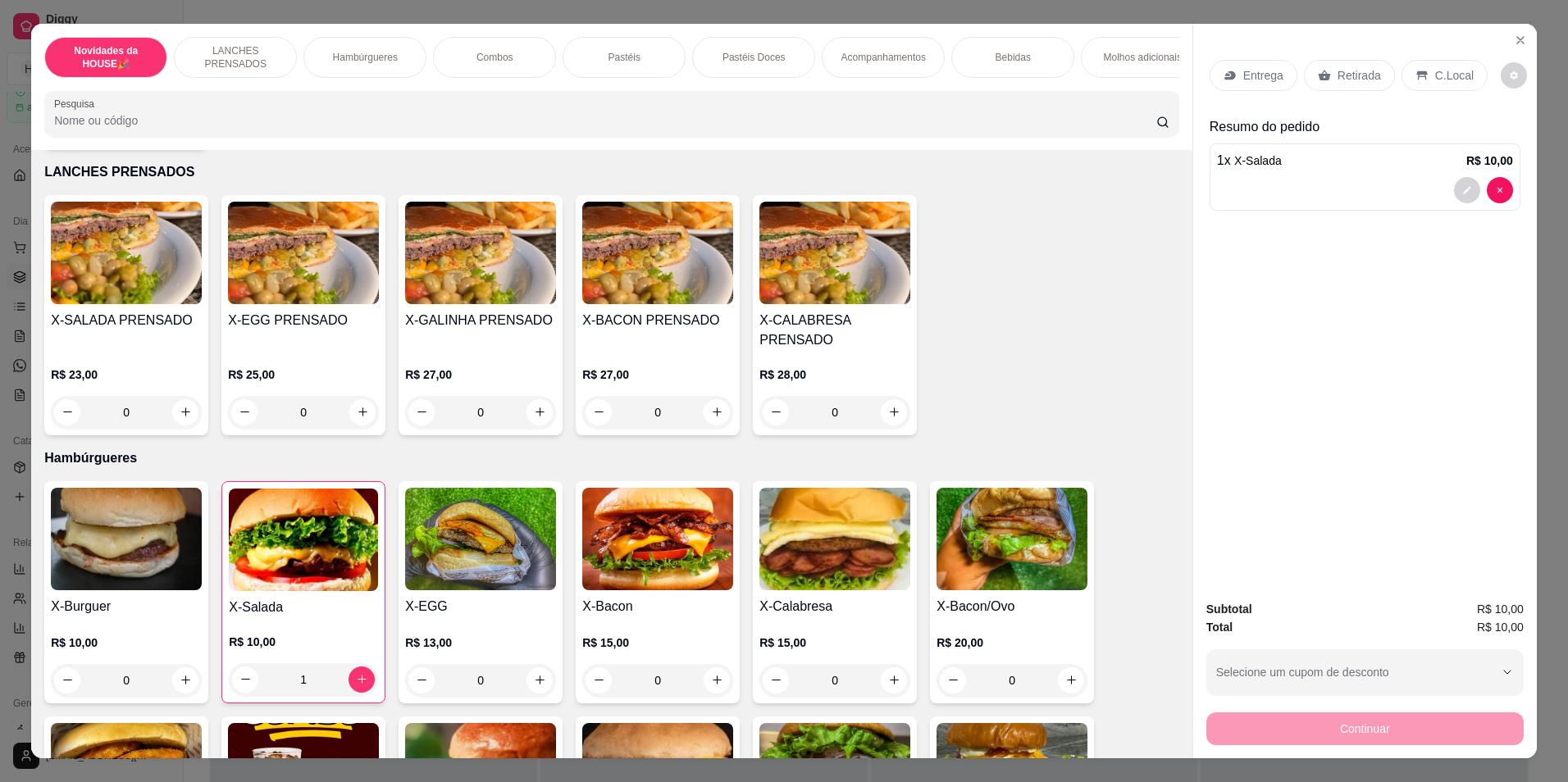
click at [1357, 73] on p "Retirada" at bounding box center [1359, 76] width 43 height 17
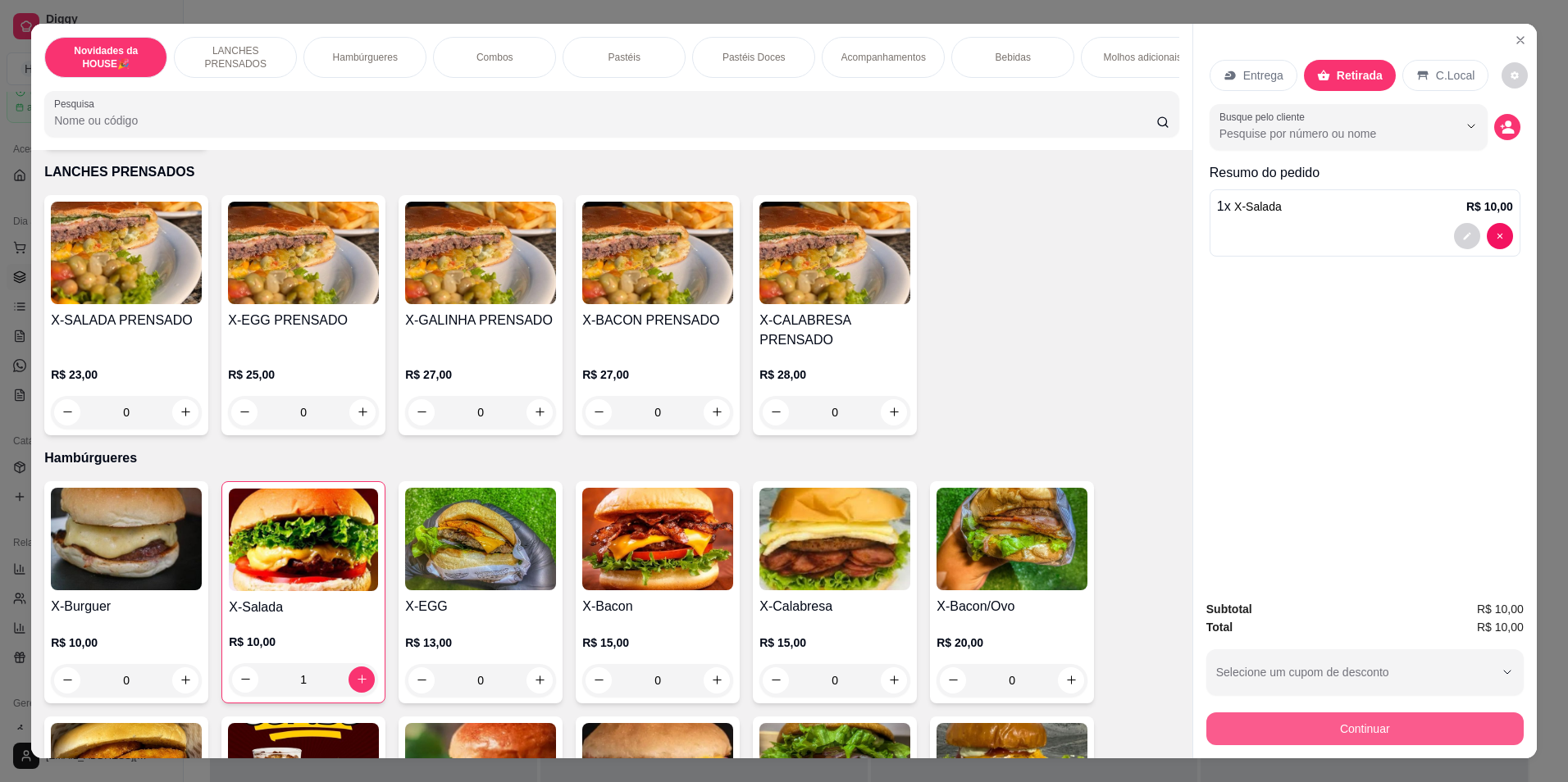
click at [1257, 732] on button "Continuar" at bounding box center [1365, 728] width 317 height 32
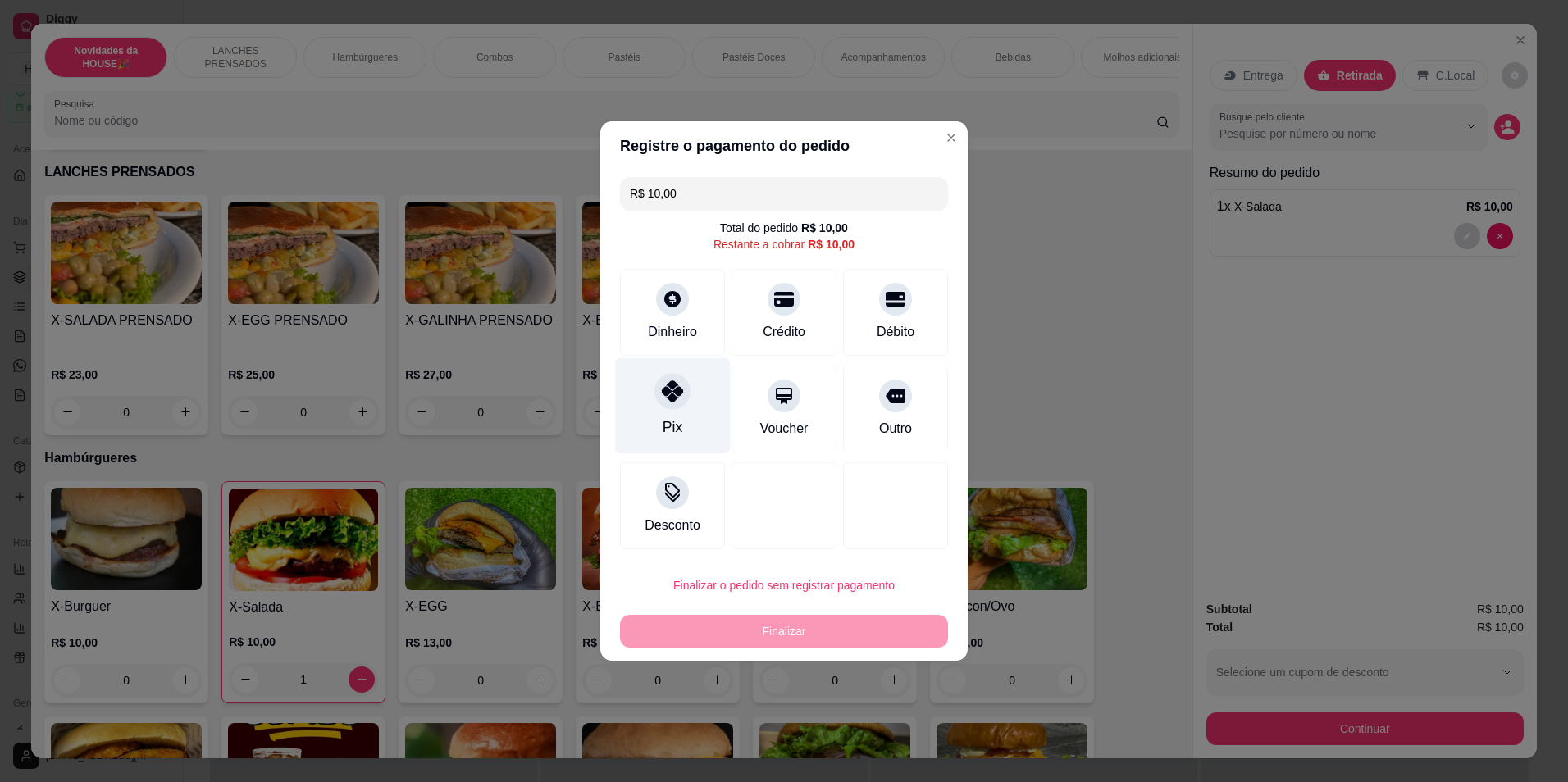
click at [692, 420] on div "Pix" at bounding box center [672, 406] width 115 height 96
type input "R$ 0,00"
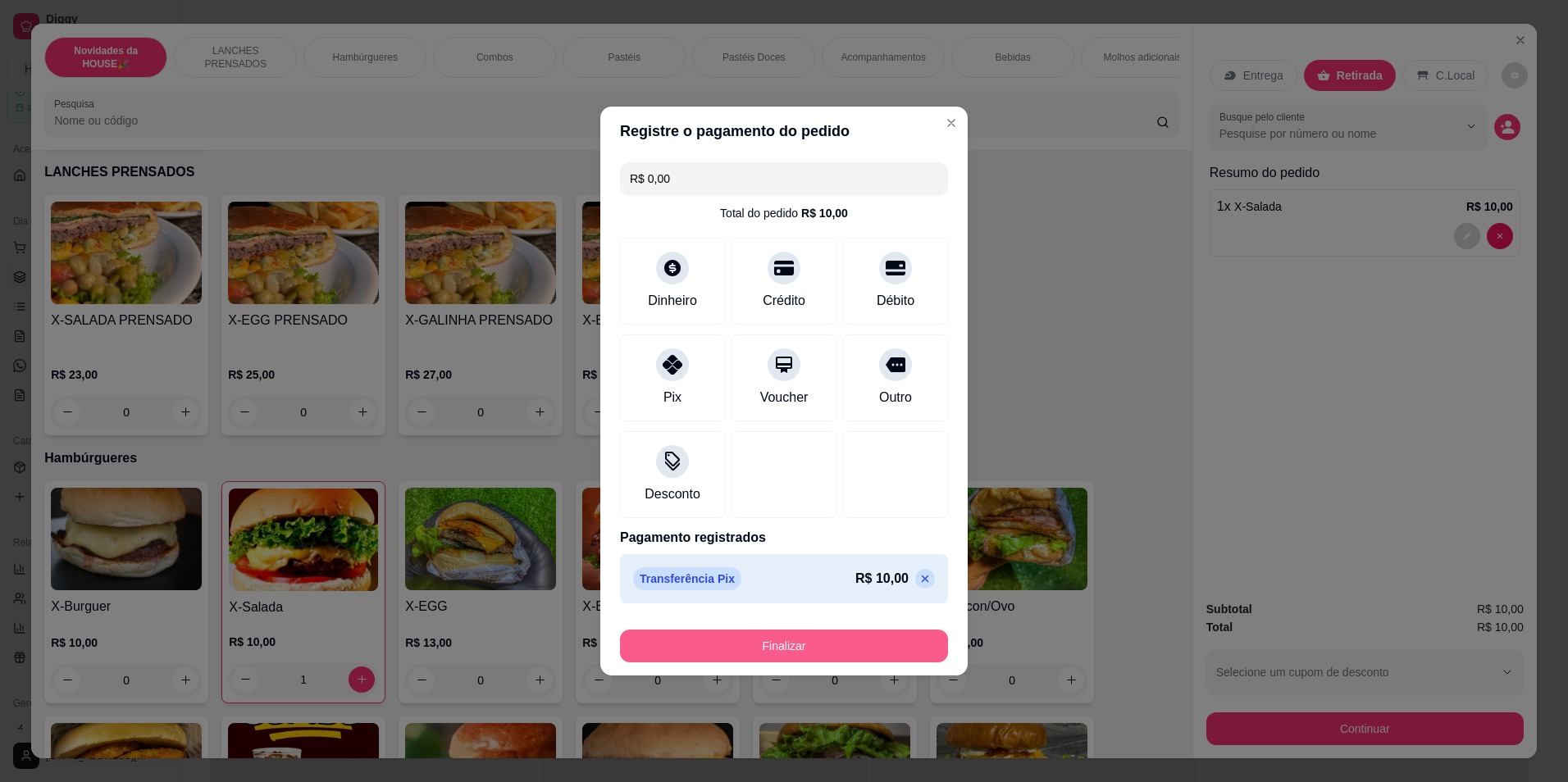
click at [806, 641] on button "Finalizar" at bounding box center [783, 645] width 328 height 32
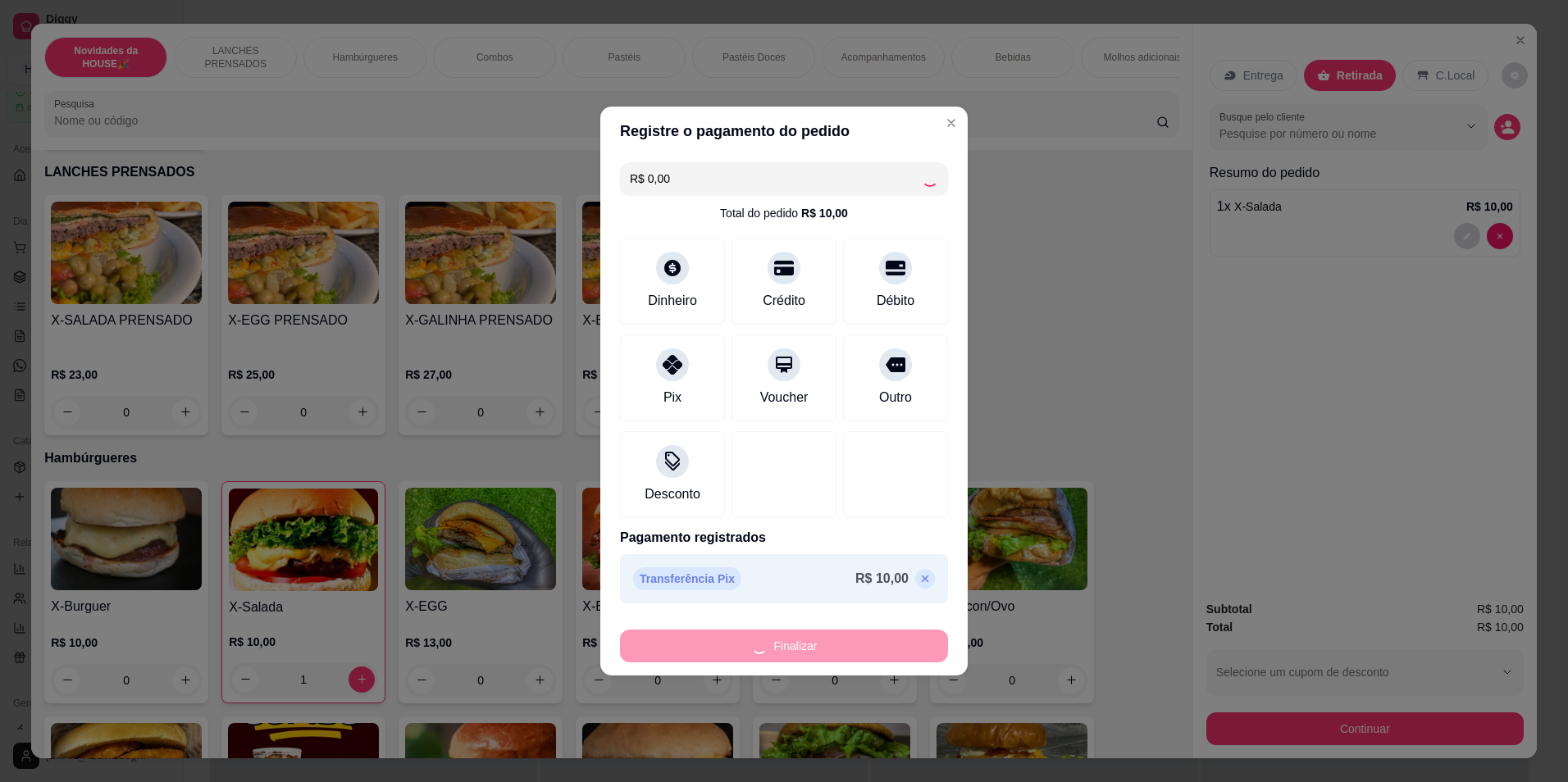
type input "0"
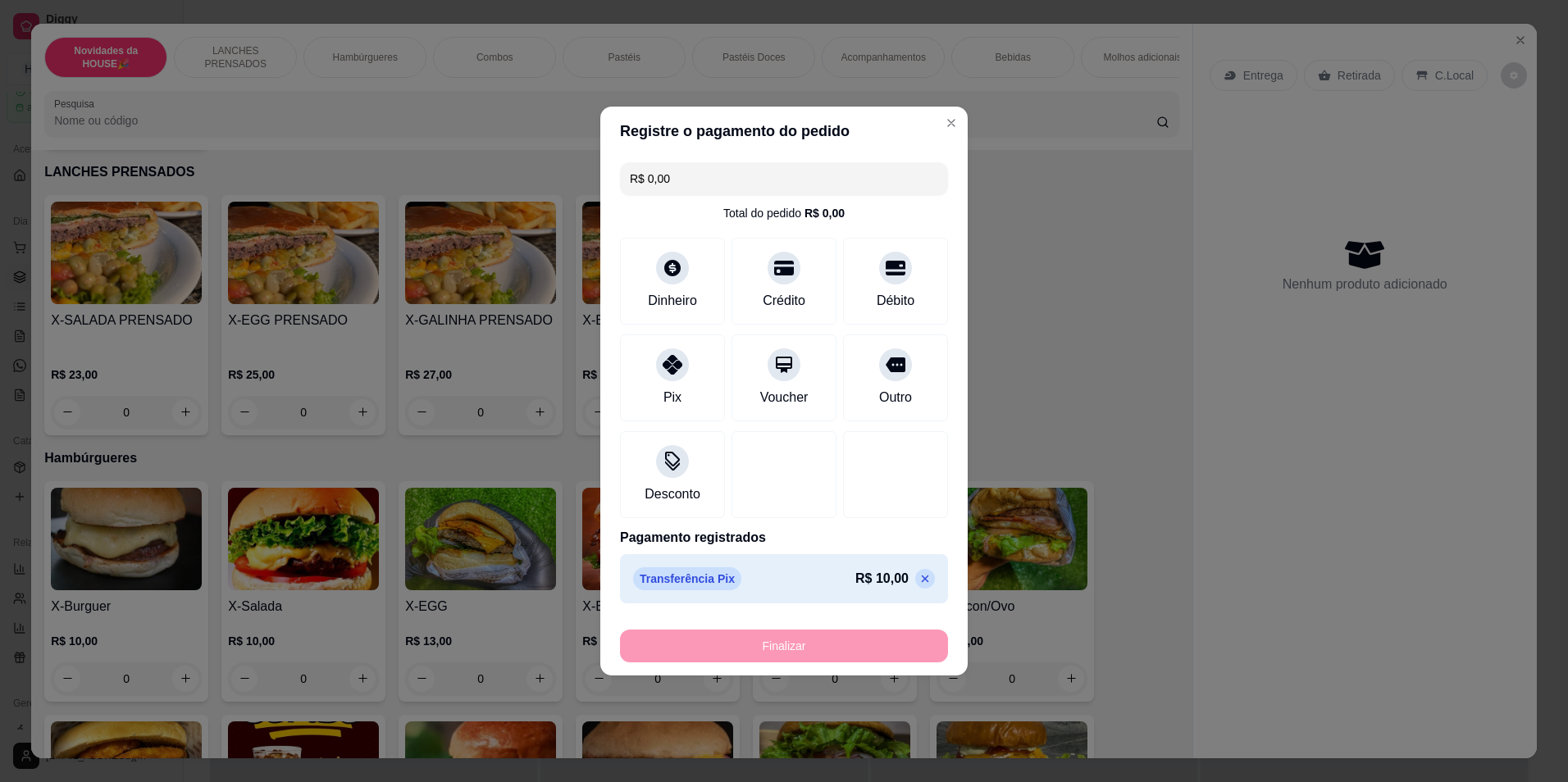
type input "-R$ 10,00"
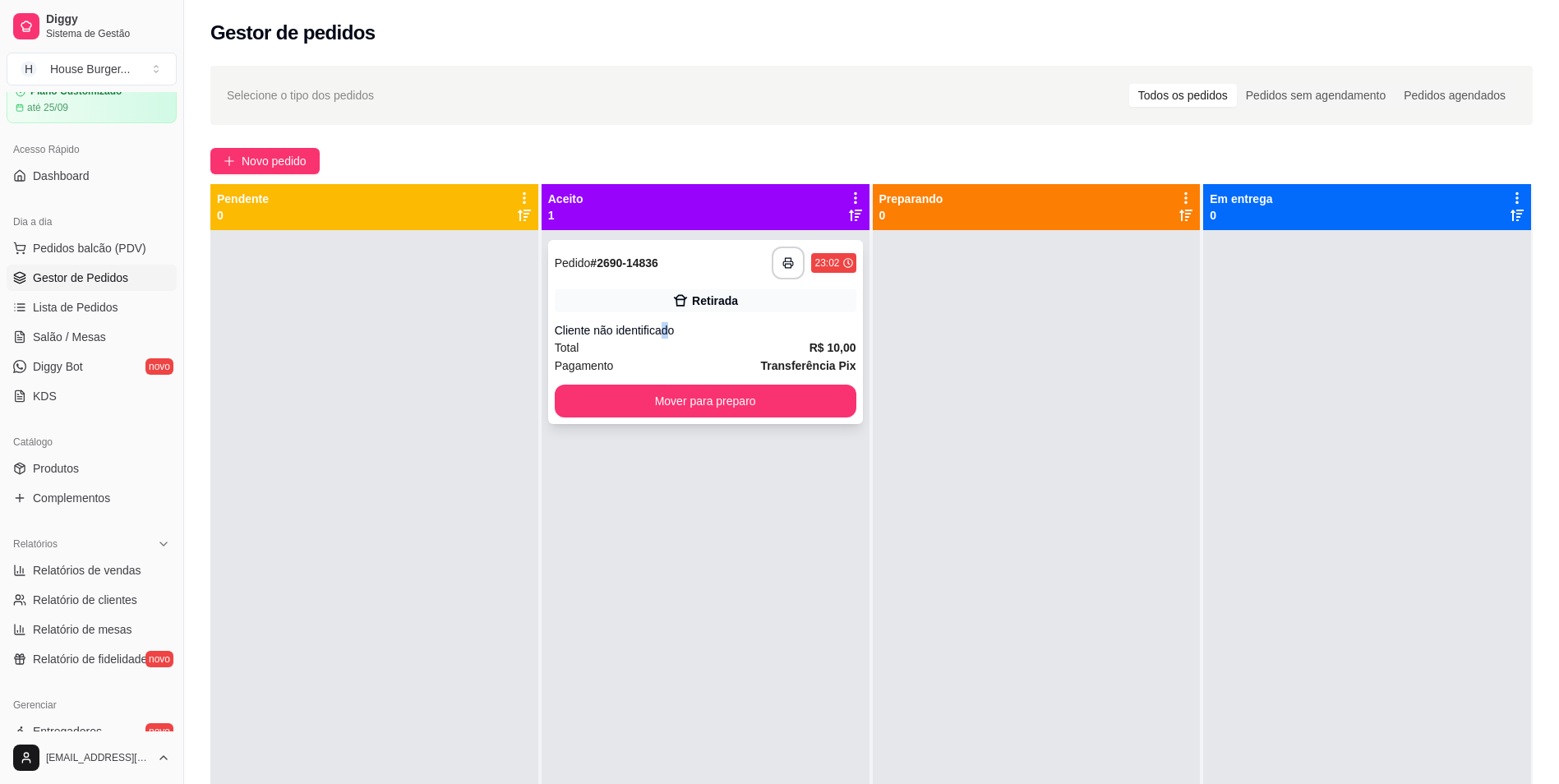
click at [664, 320] on div "**********" at bounding box center [705, 331] width 315 height 184
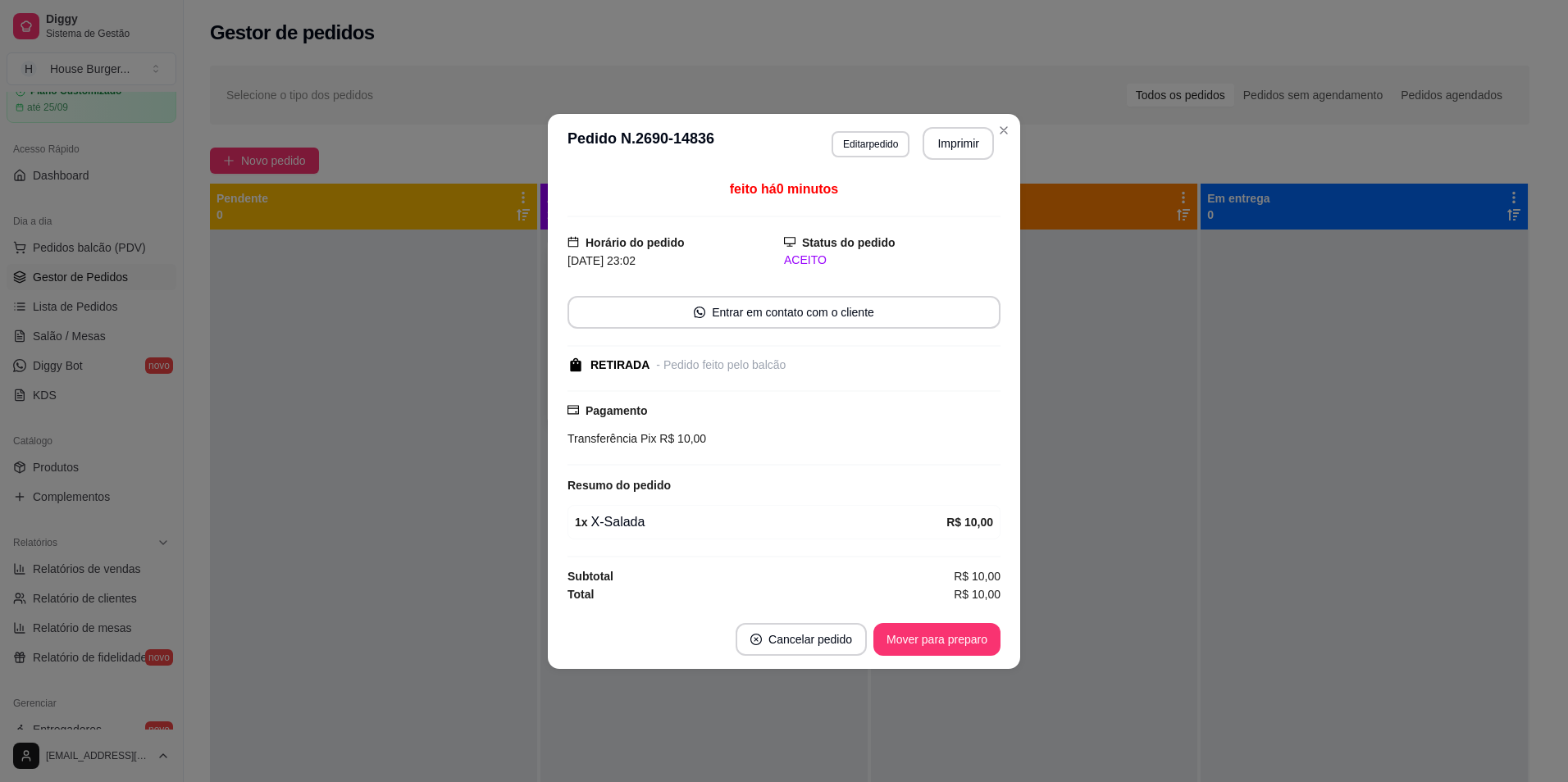
click at [953, 144] on button "Imprimir" at bounding box center [958, 143] width 71 height 32
click at [977, 144] on button "Imprimir" at bounding box center [958, 143] width 69 height 32
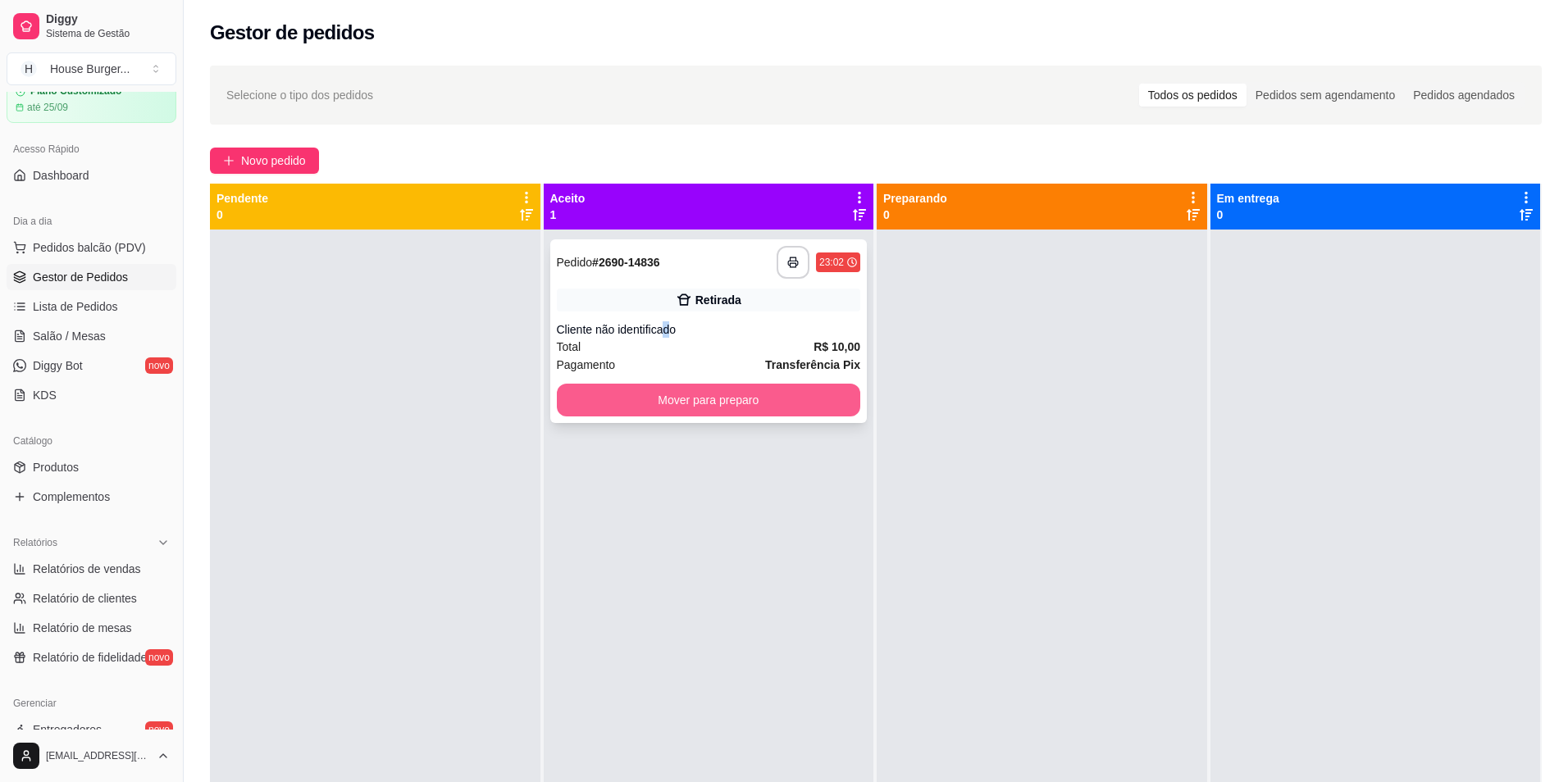
click at [657, 414] on button "Mover para preparo" at bounding box center [708, 399] width 304 height 32
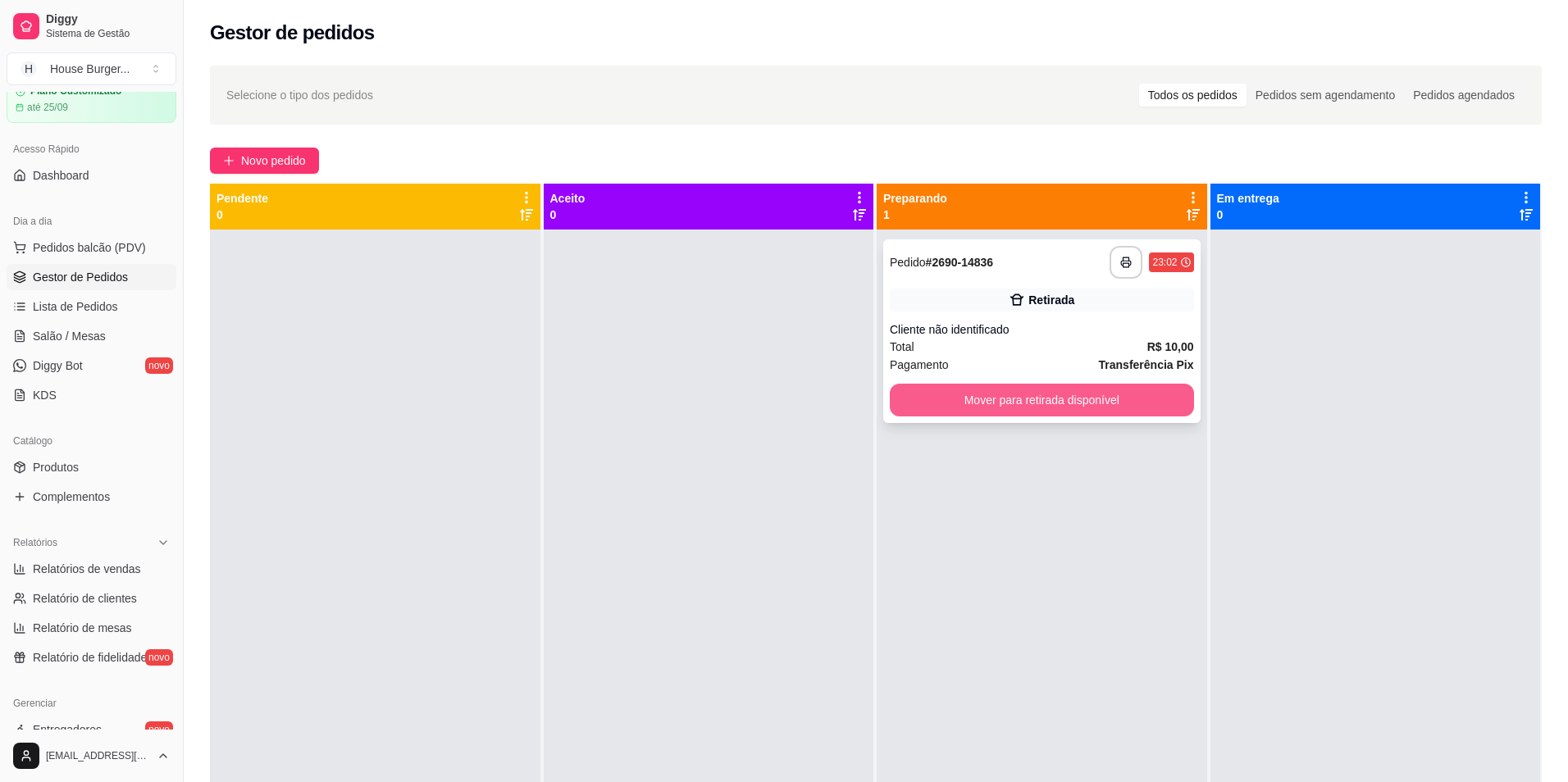
click at [1163, 405] on button "Mover para retirada disponível" at bounding box center [1041, 399] width 304 height 32
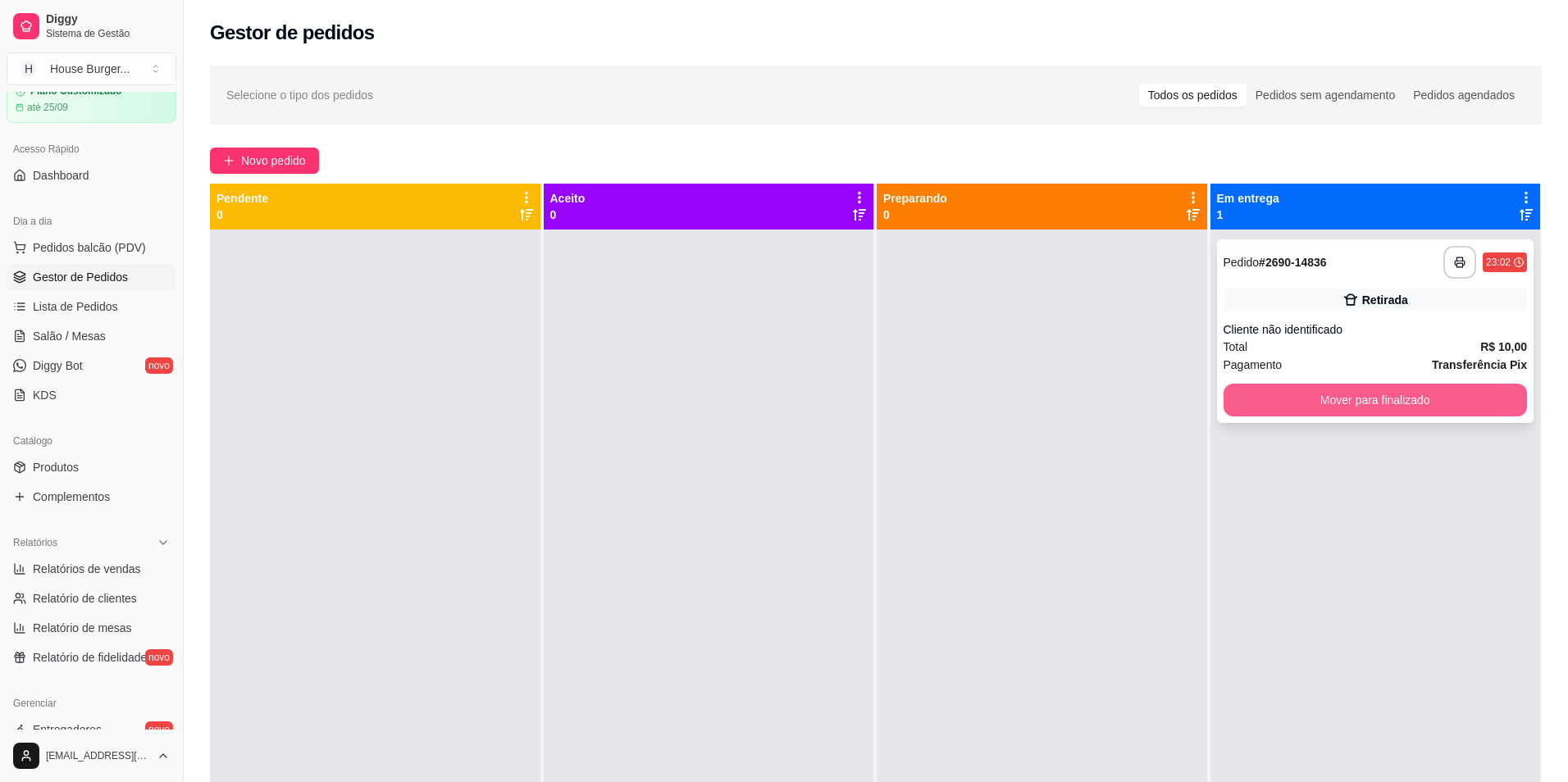
click at [1315, 402] on button "Mover para finalizado" at bounding box center [1375, 399] width 304 height 32
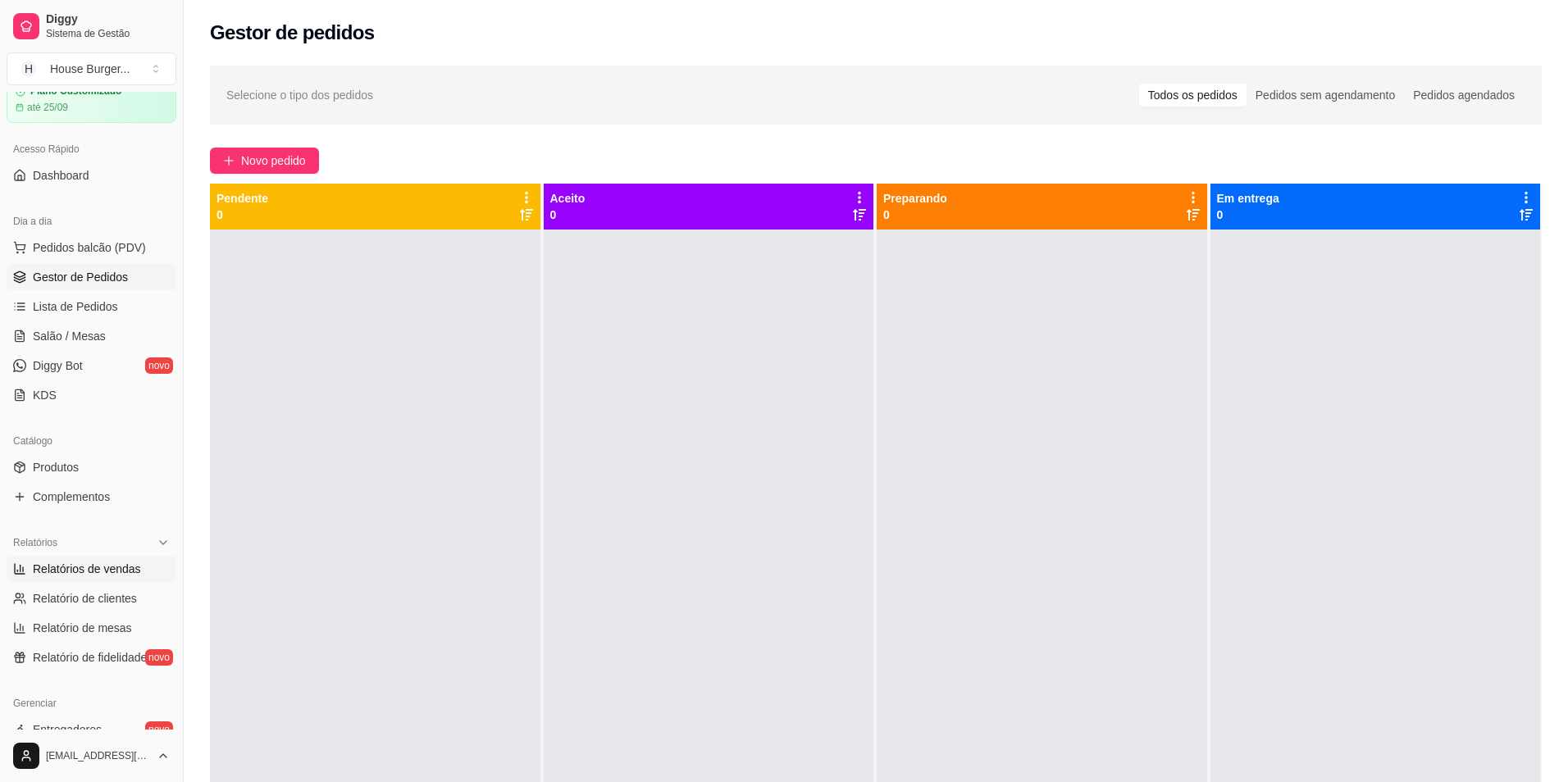
click at [38, 571] on span "Relatórios de vendas" at bounding box center [86, 569] width 108 height 17
select select "ALL"
select select "0"
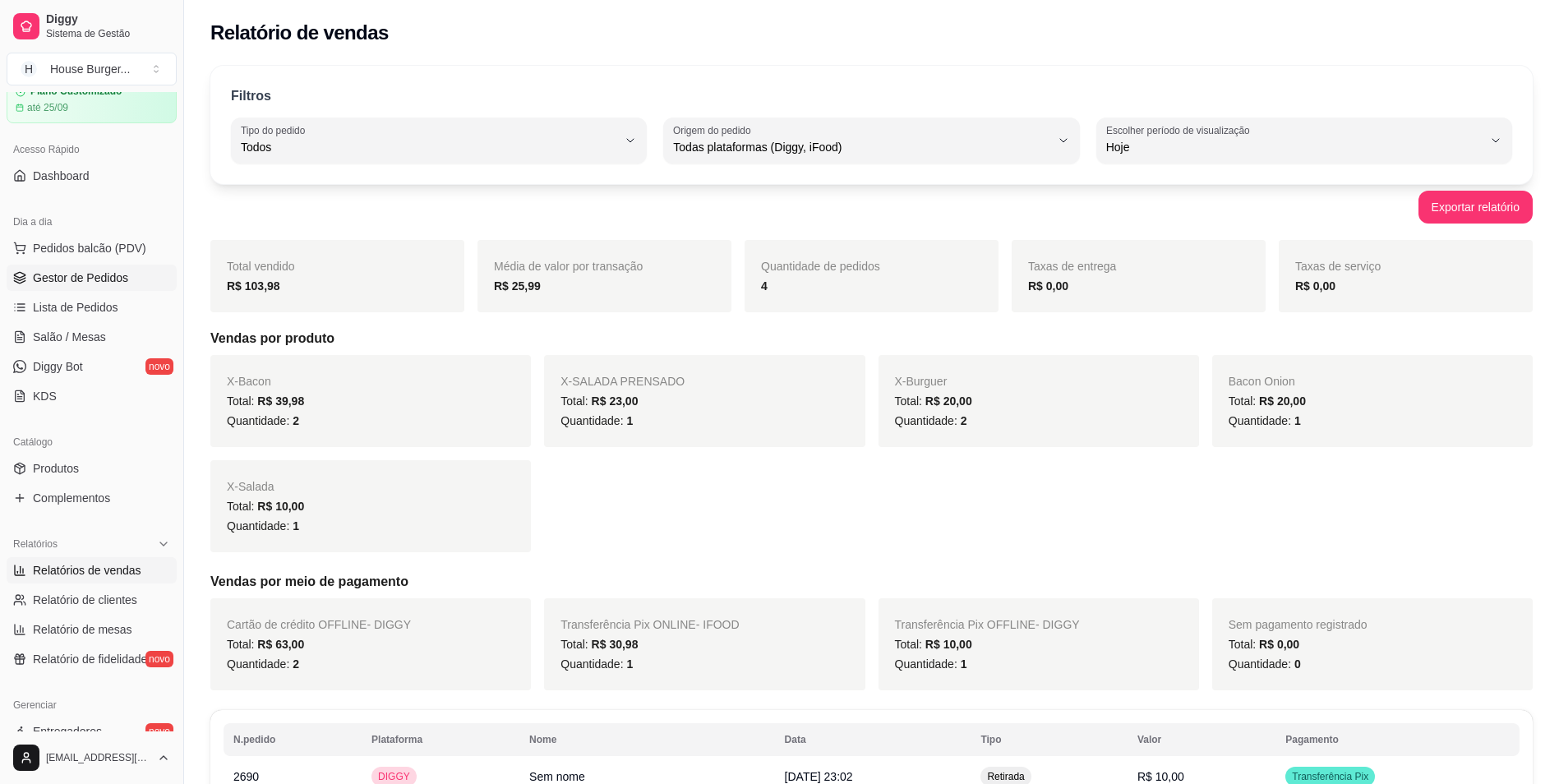
click at [94, 286] on link "Gestor de Pedidos" at bounding box center [92, 278] width 170 height 27
